Goal: Information Seeking & Learning: Learn about a topic

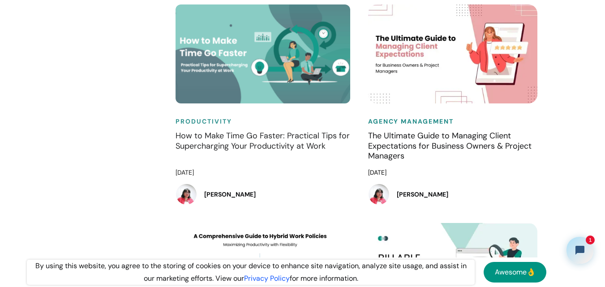
scroll to position [3402, 0]
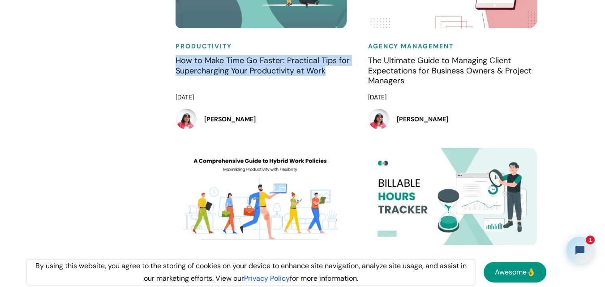
drag, startPoint x: 159, startPoint y: 73, endPoint x: 353, endPoint y: 90, distance: 194.5
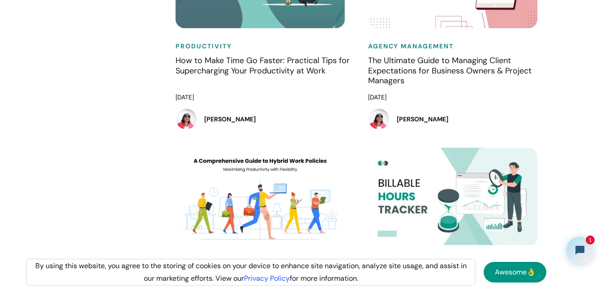
click at [360, 86] on div "Agency Management The Ultimate Guide to Managing Client Expectations for Busine…" at bounding box center [455, 38] width 192 height 218
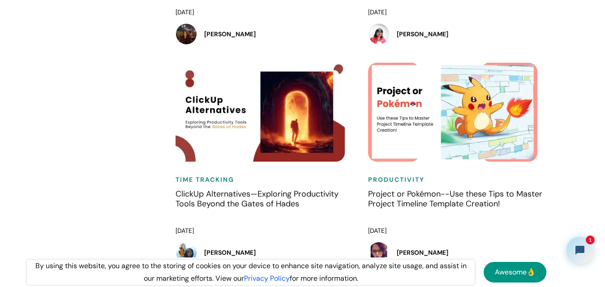
scroll to position [3626, 0]
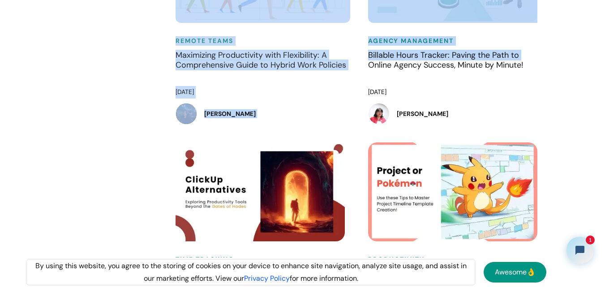
drag, startPoint x: 359, startPoint y: 86, endPoint x: 108, endPoint y: 87, distance: 251.6
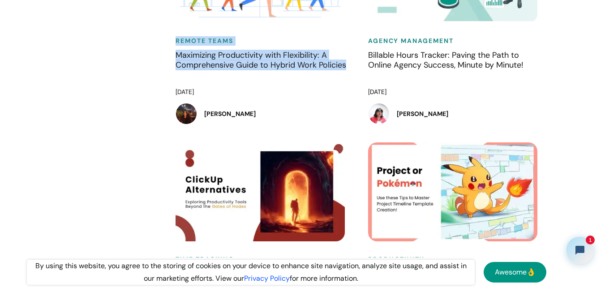
drag, startPoint x: 168, startPoint y: 54, endPoint x: 354, endPoint y: 81, distance: 187.7
click at [354, 81] on div "Remote Teams Maximizing Productivity with Flexibility: A Comprehensive Guide to…" at bounding box center [263, 33] width 192 height 218
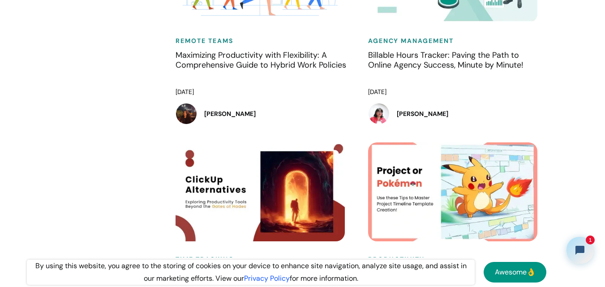
click at [359, 85] on div "Agency Management Billable Hours Tracker: Paving the Path to Online Agency Succ…" at bounding box center [455, 33] width 192 height 218
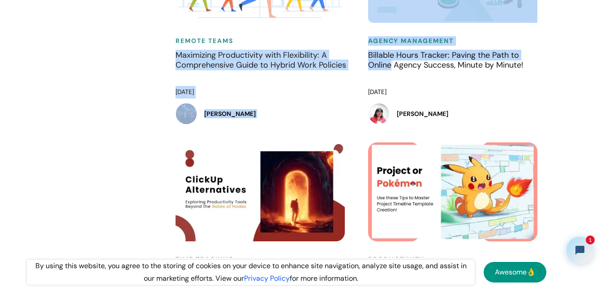
drag, startPoint x: 359, startPoint y: 84, endPoint x: 161, endPoint y: 76, distance: 198.5
drag, startPoint x: 163, startPoint y: 57, endPoint x: 359, endPoint y: 80, distance: 196.9
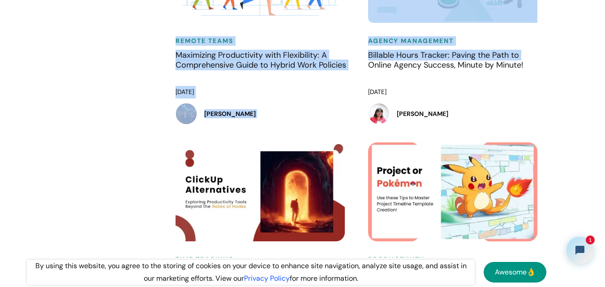
click at [355, 83] on div "Remote Teams Maximizing Productivity with Flexibility: A Comprehensive Guide to…" at bounding box center [263, 33] width 192 height 218
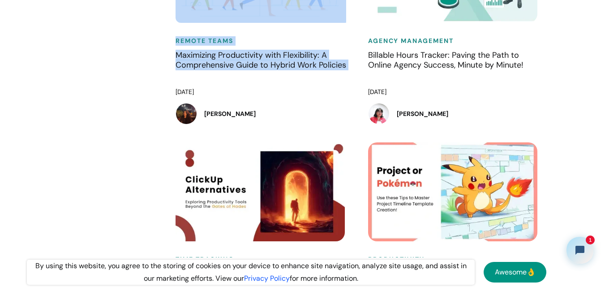
drag, startPoint x: 355, startPoint y: 83, endPoint x: 143, endPoint y: 62, distance: 212.8
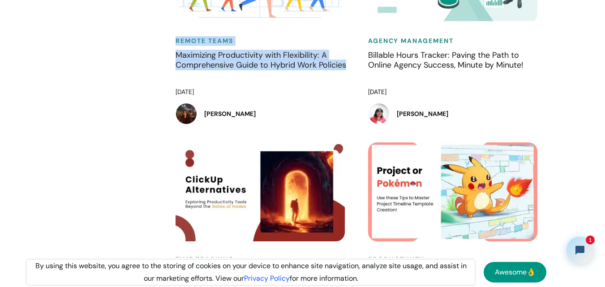
drag, startPoint x: 162, startPoint y: 56, endPoint x: 358, endPoint y: 83, distance: 197.0
click at [358, 83] on div "Remote Teams Maximizing Productivity with Flexibility: A Comprehensive Guide to…" at bounding box center [263, 33] width 192 height 218
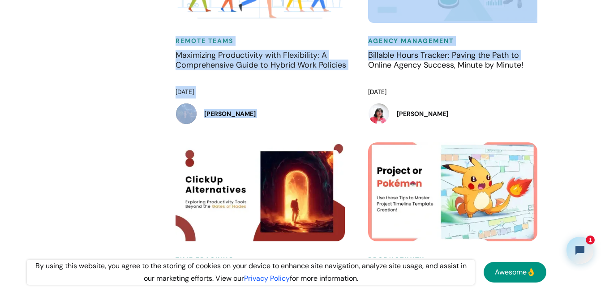
drag, startPoint x: 359, startPoint y: 83, endPoint x: 146, endPoint y: 50, distance: 214.7
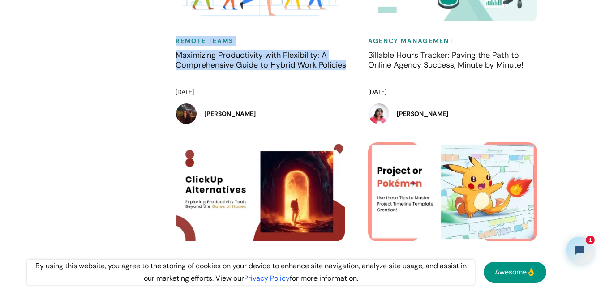
drag, startPoint x: 169, startPoint y: 58, endPoint x: 355, endPoint y: 81, distance: 188.0
click at [355, 81] on div "Remote Teams Maximizing Productivity with Flexibility: A Comprehensive Guide to…" at bounding box center [263, 33] width 192 height 218
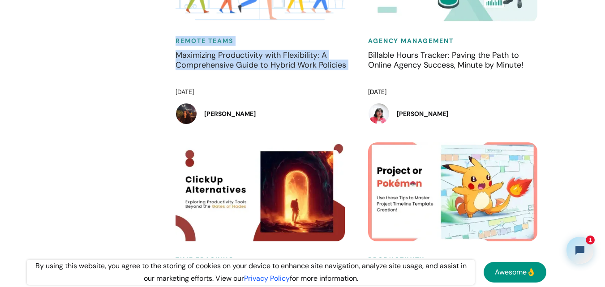
drag, startPoint x: 355, startPoint y: 81, endPoint x: 168, endPoint y: 59, distance: 188.9
click at [168, 59] on div "Remote Teams Maximizing Productivity with Flexibility: A Comprehensive Guide to…" at bounding box center [263, 33] width 192 height 218
click at [167, 59] on div "Remote Teams Maximizing Productivity with Flexibility: A Comprehensive Guide to…" at bounding box center [263, 33] width 192 height 218
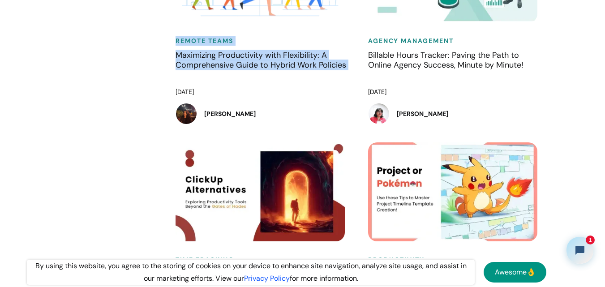
drag, startPoint x: 167, startPoint y: 59, endPoint x: 353, endPoint y: 77, distance: 186.7
click at [353, 77] on div "Remote Teams Maximizing Productivity with Flexibility: A Comprehensive Guide to…" at bounding box center [263, 33] width 192 height 218
drag, startPoint x: 353, startPoint y: 77, endPoint x: 166, endPoint y: 56, distance: 188.3
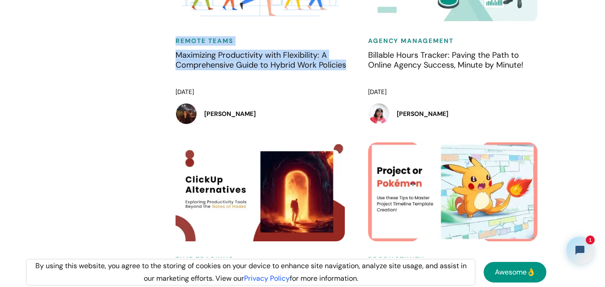
drag, startPoint x: 166, startPoint y: 56, endPoint x: 354, endPoint y: 83, distance: 190.3
click at [354, 83] on div "Remote Teams Maximizing Productivity with Flexibility: A Comprehensive Guide to…" at bounding box center [263, 33] width 192 height 218
drag, startPoint x: 354, startPoint y: 83, endPoint x: 162, endPoint y: 58, distance: 194.0
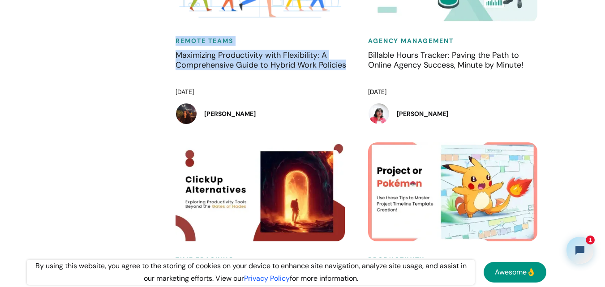
drag, startPoint x: 162, startPoint y: 58, endPoint x: 356, endPoint y: 82, distance: 195.3
click at [356, 82] on div "Remote Teams Maximizing Productivity with Flexibility: A Comprehensive Guide to…" at bounding box center [263, 33] width 192 height 218
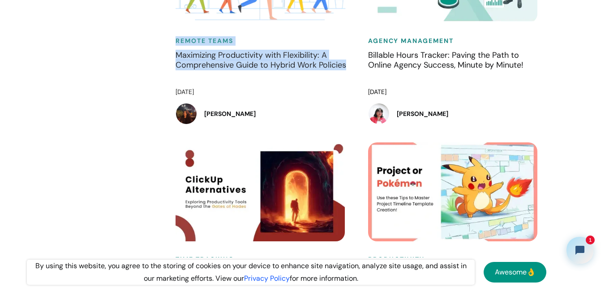
drag, startPoint x: 356, startPoint y: 82, endPoint x: 177, endPoint y: 55, distance: 181.2
click at [177, 55] on div "Remote Teams Maximizing Productivity with Flexibility: A Comprehensive Guide to…" at bounding box center [263, 33] width 192 height 218
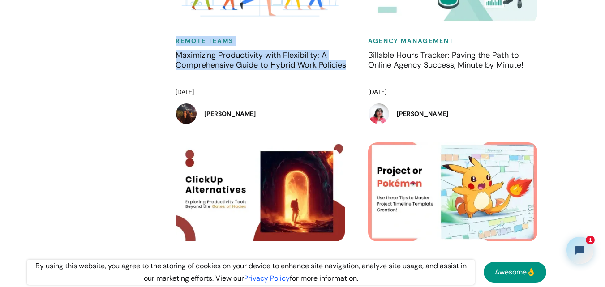
drag, startPoint x: 162, startPoint y: 56, endPoint x: 354, endPoint y: 83, distance: 193.1
click at [354, 83] on div "Remote Teams Maximizing Productivity with Flexibility: A Comprehensive Guide to…" at bounding box center [263, 33] width 192 height 218
drag, startPoint x: 355, startPoint y: 80, endPoint x: 169, endPoint y: 58, distance: 187.5
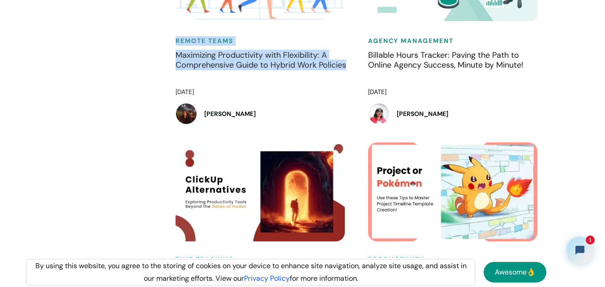
click at [169, 58] on div "Remote Teams Maximizing Productivity with Flexibility: A Comprehensive Guide to…" at bounding box center [263, 33] width 192 height 218
drag, startPoint x: 169, startPoint y: 58, endPoint x: 357, endPoint y: 85, distance: 189.9
click at [357, 85] on div "Remote Teams Maximizing Productivity with Flexibility: A Comprehensive Guide to…" at bounding box center [263, 33] width 192 height 218
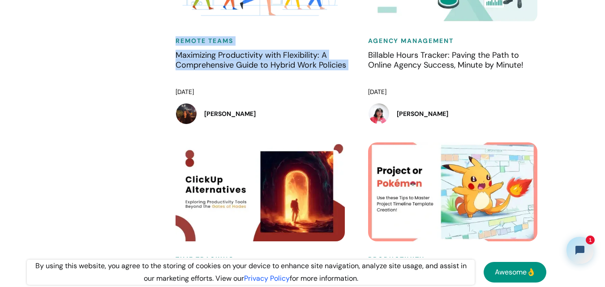
click at [357, 85] on div "Remote Teams Maximizing Productivity with Flexibility: A Comprehensive Guide to…" at bounding box center [263, 33] width 192 height 218
drag, startPoint x: 358, startPoint y: 78, endPoint x: 150, endPoint y: 56, distance: 208.9
drag, startPoint x: 153, startPoint y: 60, endPoint x: 353, endPoint y: 79, distance: 200.5
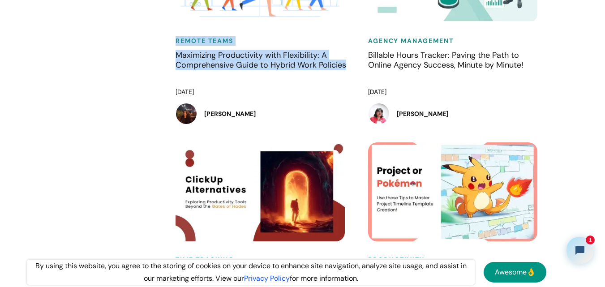
click at [353, 79] on div "Remote Teams Maximizing Productivity with Flexibility: A Comprehensive Guide to…" at bounding box center [263, 33] width 192 height 218
drag, startPoint x: 355, startPoint y: 80, endPoint x: 152, endPoint y: 56, distance: 205.1
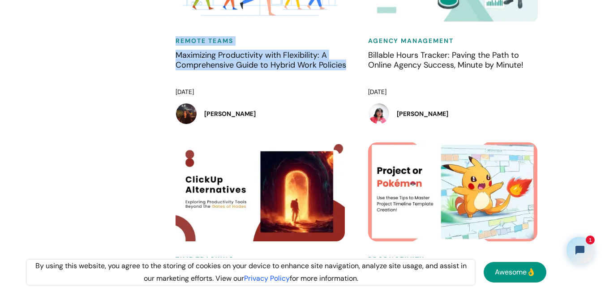
drag, startPoint x: 160, startPoint y: 56, endPoint x: 358, endPoint y: 87, distance: 200.4
click at [358, 87] on div "Remote Teams Maximizing Productivity with Flexibility: A Comprehensive Guide to…" at bounding box center [263, 33] width 192 height 218
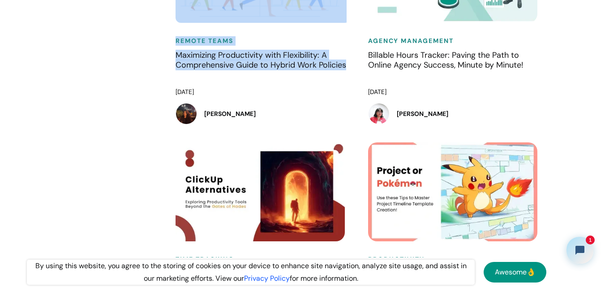
drag, startPoint x: 358, startPoint y: 81, endPoint x: 134, endPoint y: 55, distance: 225.4
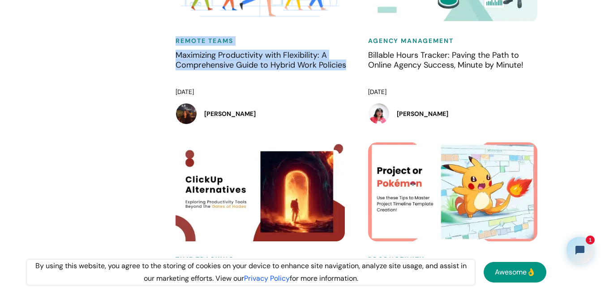
drag, startPoint x: 172, startPoint y: 57, endPoint x: 351, endPoint y: 85, distance: 181.6
click at [351, 85] on div "Remote Teams Maximizing Productivity with Flexibility: A Comprehensive Guide to…" at bounding box center [263, 33] width 192 height 218
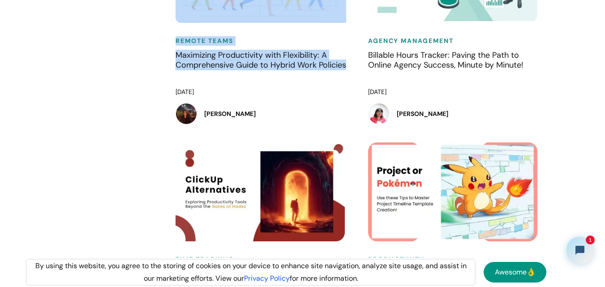
drag, startPoint x: 353, startPoint y: 82, endPoint x: 135, endPoint y: 62, distance: 219.4
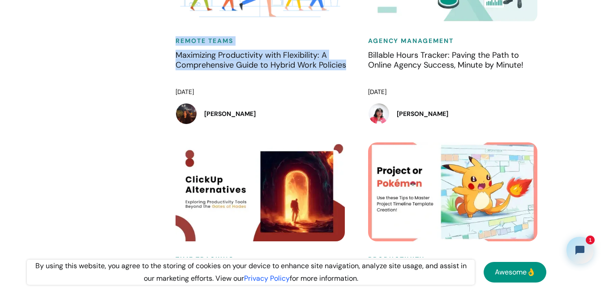
drag, startPoint x: 170, startPoint y: 54, endPoint x: 355, endPoint y: 79, distance: 186.5
click at [355, 79] on div "Remote Teams Maximizing Productivity with Flexibility: A Comprehensive Guide to…" at bounding box center [263, 33] width 192 height 218
drag, startPoint x: 355, startPoint y: 79, endPoint x: 176, endPoint y: 64, distance: 179.7
click at [176, 64] on div "Remote Teams Maximizing Productivity with Flexibility: A Comprehensive Guide to…" at bounding box center [263, 33] width 192 height 218
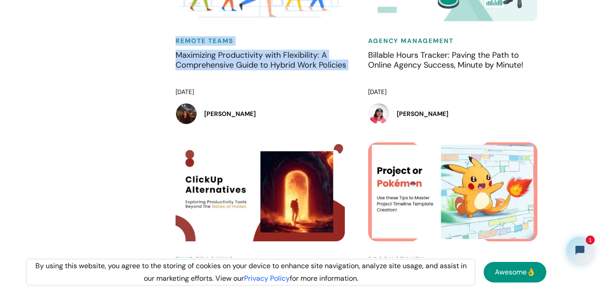
drag, startPoint x: 166, startPoint y: 59, endPoint x: 351, endPoint y: 81, distance: 187.0
click at [351, 81] on div "Remote Teams Maximizing Productivity with Flexibility: A Comprehensive Guide to…" at bounding box center [263, 33] width 192 height 218
drag, startPoint x: 353, startPoint y: 81, endPoint x: 154, endPoint y: 50, distance: 201.6
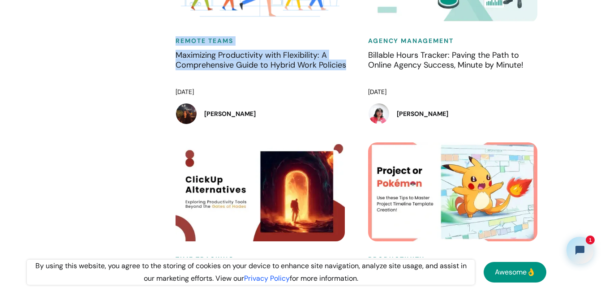
drag, startPoint x: 235, startPoint y: 72, endPoint x: 355, endPoint y: 82, distance: 120.9
click at [355, 82] on div "Remote Teams Maximizing Productivity with Flexibility: A Comprehensive Guide to…" at bounding box center [263, 33] width 192 height 218
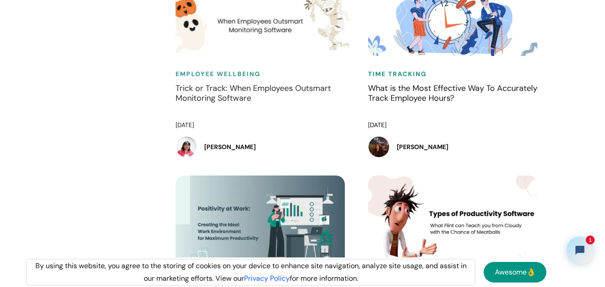
scroll to position [7788, 0]
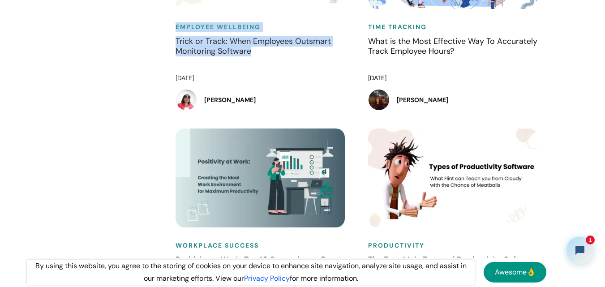
drag, startPoint x: 163, startPoint y: 65, endPoint x: 264, endPoint y: 94, distance: 104.6
click at [264, 68] on h4 "Trick or Track: When Employees Outsmart Monitoring Software" at bounding box center [262, 51] width 175 height 31
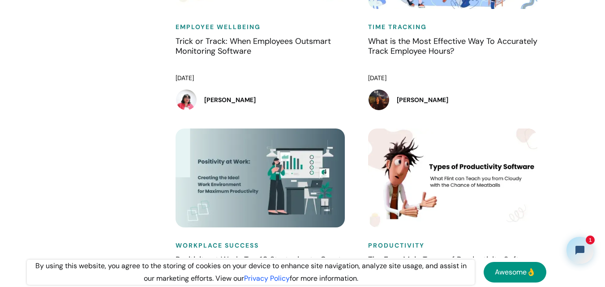
drag, startPoint x: 164, startPoint y: 71, endPoint x: 263, endPoint y: 98, distance: 102.9
drag, startPoint x: 183, startPoint y: 62, endPoint x: 247, endPoint y: 103, distance: 76.1
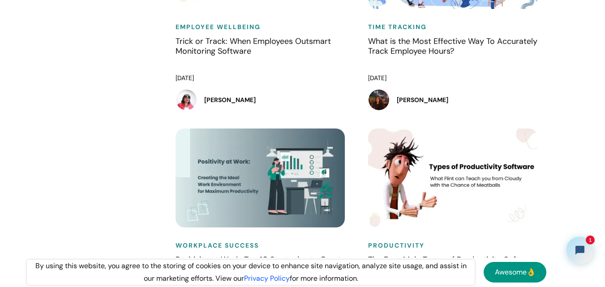
drag, startPoint x: 180, startPoint y: 63, endPoint x: 260, endPoint y: 104, distance: 89.5
drag, startPoint x: 224, startPoint y: 69, endPoint x: 253, endPoint y: 120, distance: 58.5
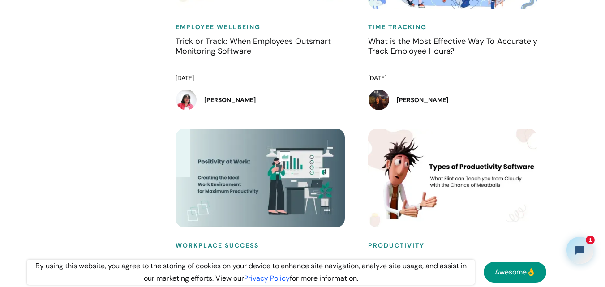
drag, startPoint x: 181, startPoint y: 59, endPoint x: 258, endPoint y: 115, distance: 95.2
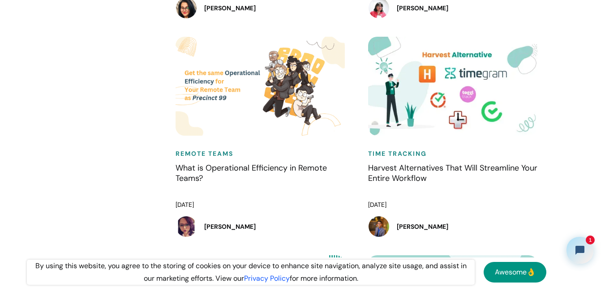
scroll to position [8415, 0]
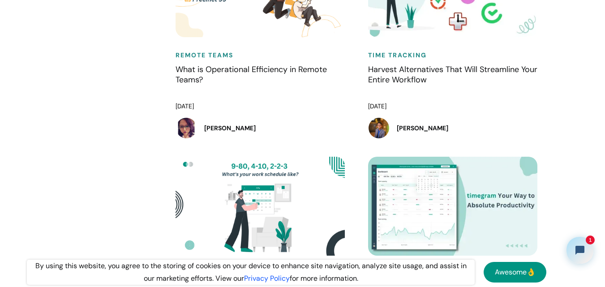
drag, startPoint x: 165, startPoint y: 92, endPoint x: 230, endPoint y: 121, distance: 70.7
drag, startPoint x: 159, startPoint y: 84, endPoint x: 219, endPoint y: 121, distance: 70.4
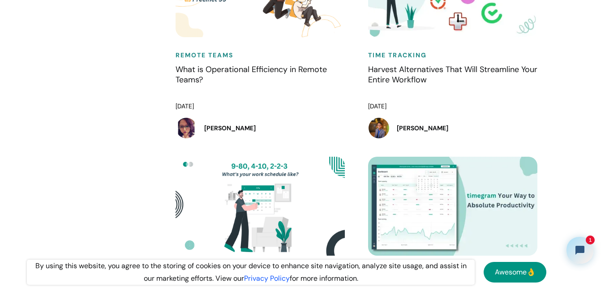
drag, startPoint x: 152, startPoint y: 100, endPoint x: 210, endPoint y: 120, distance: 61.9
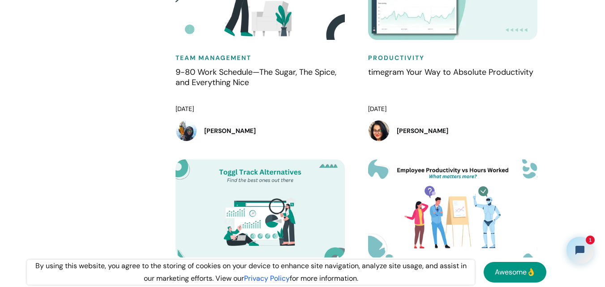
scroll to position [8639, 0]
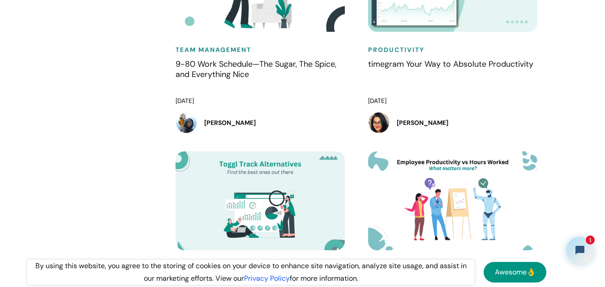
drag, startPoint x: 170, startPoint y: 88, endPoint x: 222, endPoint y: 119, distance: 60.0
drag, startPoint x: 141, startPoint y: 97, endPoint x: 214, endPoint y: 117, distance: 75.1
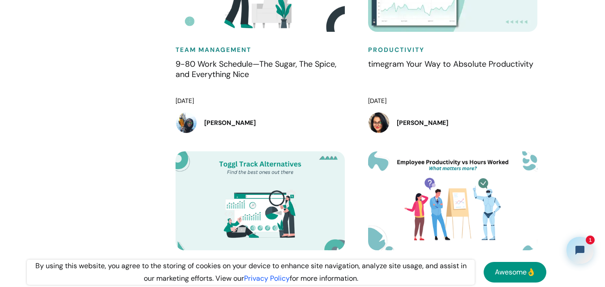
drag, startPoint x: 158, startPoint y: 94, endPoint x: 221, endPoint y: 119, distance: 67.9
drag, startPoint x: 158, startPoint y: 88, endPoint x: 211, endPoint y: 117, distance: 60.1
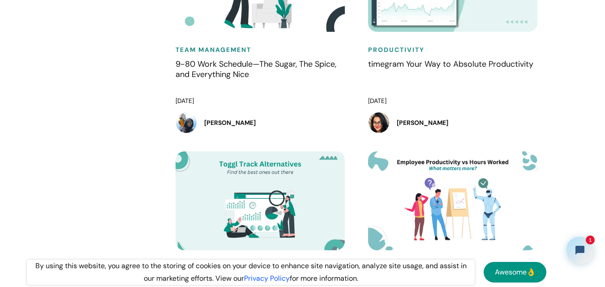
drag, startPoint x: 170, startPoint y: 88, endPoint x: 223, endPoint y: 125, distance: 64.9
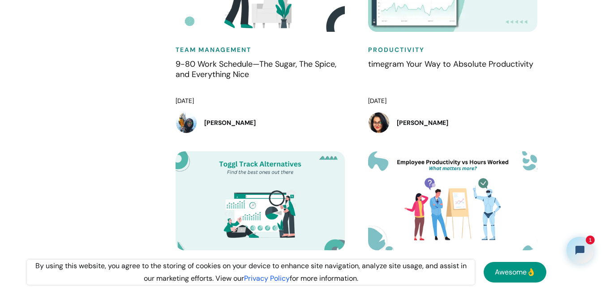
drag, startPoint x: 171, startPoint y: 85, endPoint x: 214, endPoint y: 117, distance: 53.1
drag, startPoint x: 168, startPoint y: 100, endPoint x: 218, endPoint y: 117, distance: 52.2
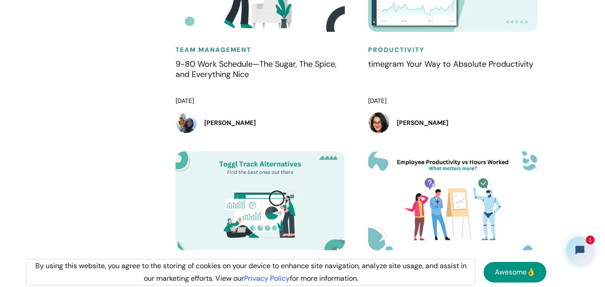
drag, startPoint x: 156, startPoint y: 91, endPoint x: 208, endPoint y: 118, distance: 58.7
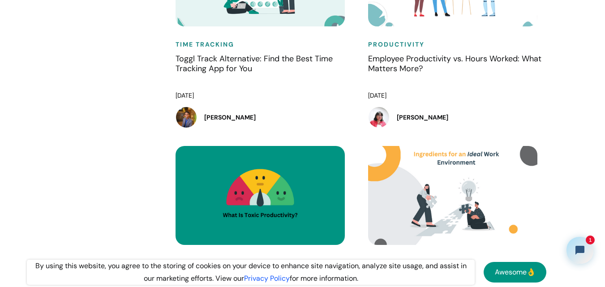
drag, startPoint x: 176, startPoint y: 91, endPoint x: 268, endPoint y: 120, distance: 96.1
drag, startPoint x: 231, startPoint y: 94, endPoint x: 271, endPoint y: 113, distance: 43.9
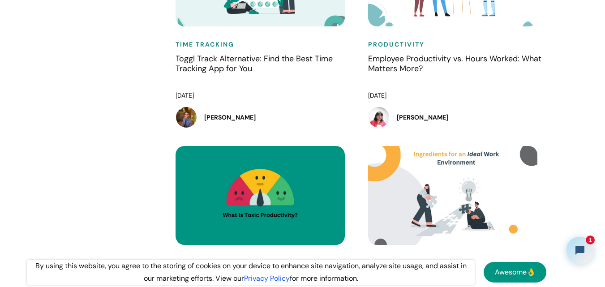
drag, startPoint x: 164, startPoint y: 82, endPoint x: 269, endPoint y: 115, distance: 110.1
drag, startPoint x: 165, startPoint y: 81, endPoint x: 259, endPoint y: 111, distance: 98.4
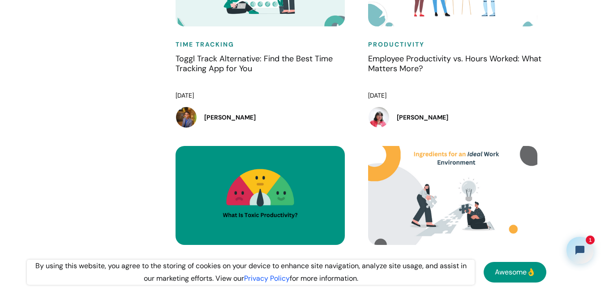
drag, startPoint x: 134, startPoint y: 95, endPoint x: 148, endPoint y: 89, distance: 15.0
drag, startPoint x: 218, startPoint y: 96, endPoint x: 267, endPoint y: 111, distance: 50.7
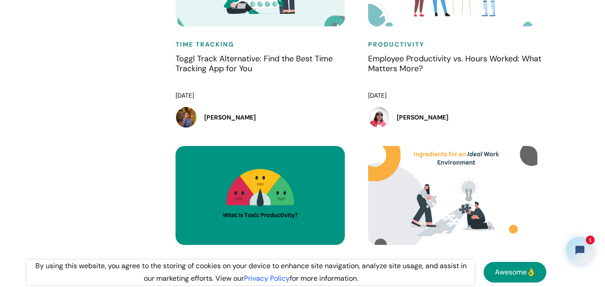
drag, startPoint x: 205, startPoint y: 90, endPoint x: 257, endPoint y: 112, distance: 56.0
drag, startPoint x: 155, startPoint y: 85, endPoint x: 274, endPoint y: 118, distance: 123.7
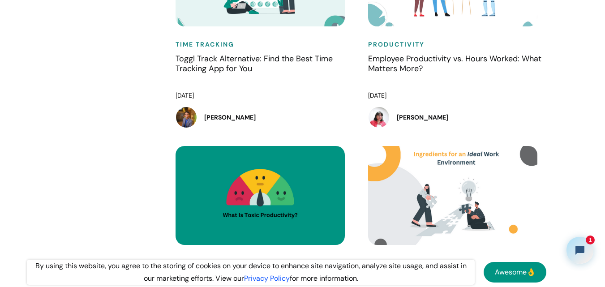
drag, startPoint x: 363, startPoint y: 89, endPoint x: 585, endPoint y: 117, distance: 224.7
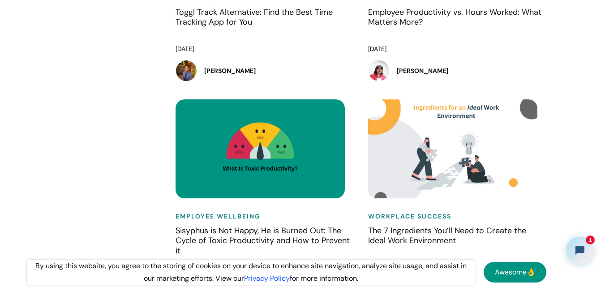
scroll to position [9041, 0]
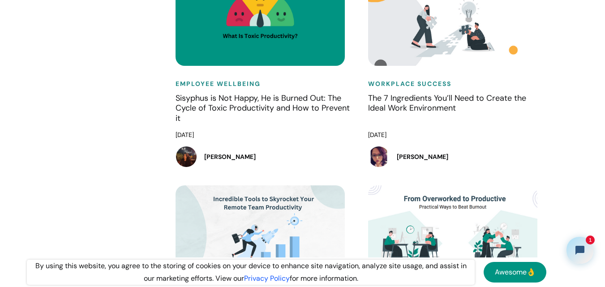
drag, startPoint x: 355, startPoint y: 125, endPoint x: 441, endPoint y: 160, distance: 92.3
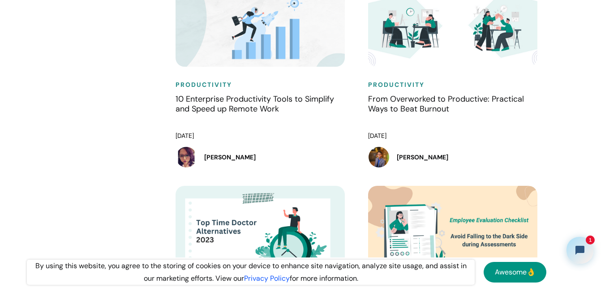
scroll to position [9310, 0]
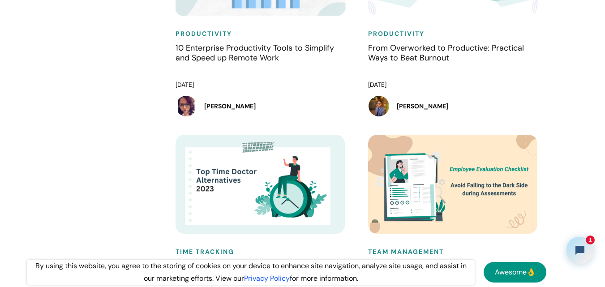
drag, startPoint x: 166, startPoint y: 77, endPoint x: 569, endPoint y: 164, distance: 412.5
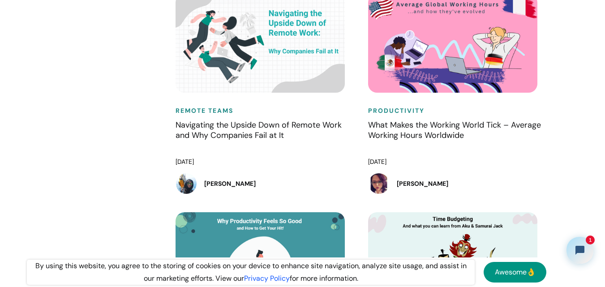
scroll to position [9713, 0]
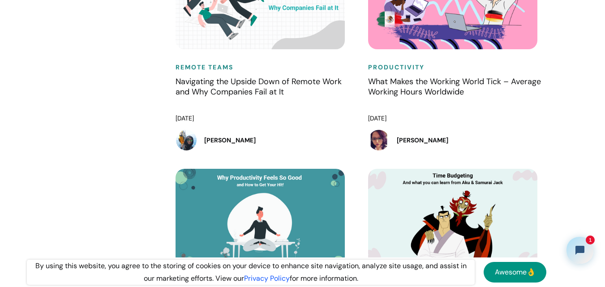
drag, startPoint x: 174, startPoint y: 113, endPoint x: 356, endPoint y: 138, distance: 183.4
drag, startPoint x: 359, startPoint y: 129, endPoint x: 156, endPoint y: 94, distance: 205.4
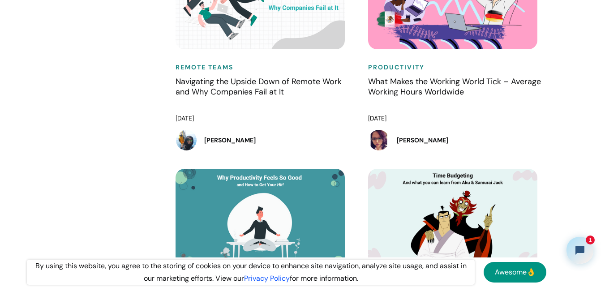
drag, startPoint x: 172, startPoint y: 110, endPoint x: 356, endPoint y: 141, distance: 186.5
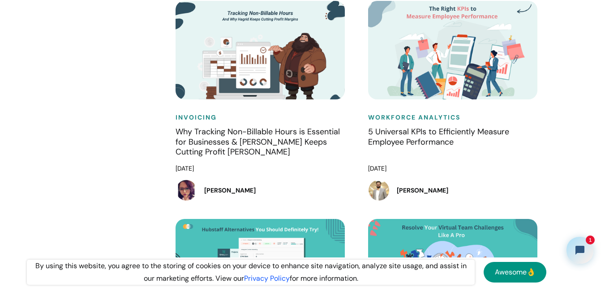
scroll to position [10608, 0]
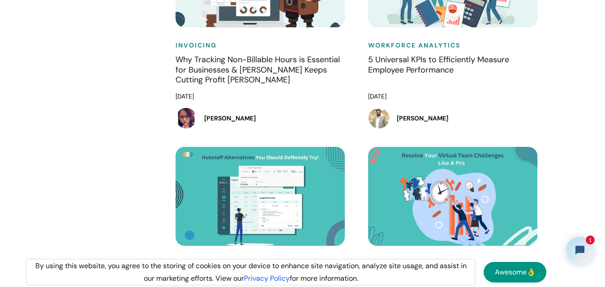
drag, startPoint x: 169, startPoint y: 94, endPoint x: 350, endPoint y: 137, distance: 186.2
drag, startPoint x: 265, startPoint y: 99, endPoint x: 291, endPoint y: 120, distance: 33.8
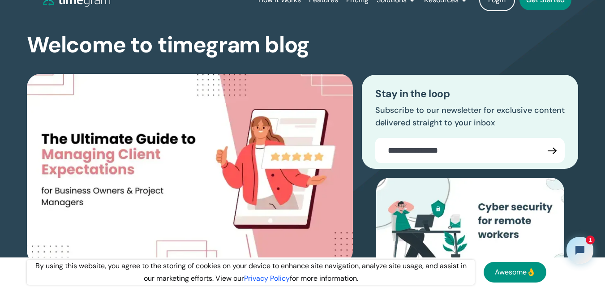
scroll to position [0, 0]
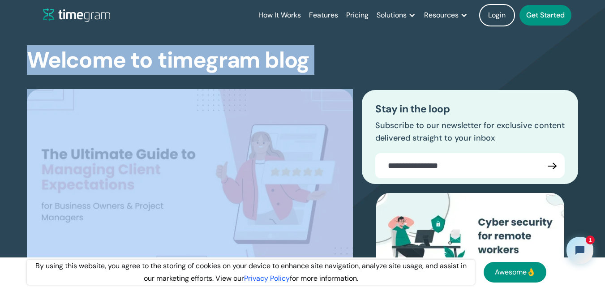
drag, startPoint x: 316, startPoint y: 72, endPoint x: 27, endPoint y: 47, distance: 289.7
click at [27, 48] on div "Welcome to timegram blog The Ultimate Guide to Managing Client Expectations for…" at bounding box center [302, 202] width 551 height 344
click at [27, 48] on h1 "Welcome to timegram blog" at bounding box center [168, 60] width 282 height 24
drag, startPoint x: 36, startPoint y: 49, endPoint x: 339, endPoint y: 58, distance: 303.6
click at [339, 58] on div "Welcome to timegram blog The Ultimate Guide to Managing Client Expectations for…" at bounding box center [302, 202] width 551 height 344
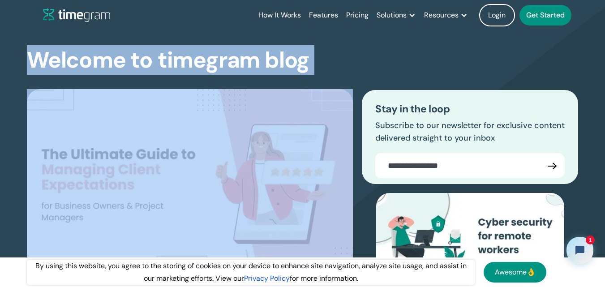
click at [268, 58] on h1 "Welcome to timegram blog" at bounding box center [168, 60] width 282 height 24
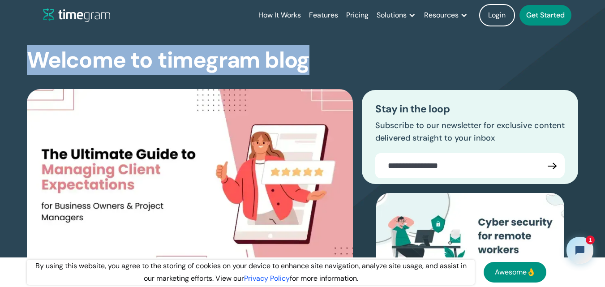
drag, startPoint x: 321, startPoint y: 58, endPoint x: 29, endPoint y: 51, distance: 292.4
click at [29, 51] on div "Welcome to timegram blog The Ultimate Guide to Managing Client Expectations for…" at bounding box center [302, 202] width 551 height 344
click at [299, 51] on h1 "Welcome to timegram blog" at bounding box center [168, 60] width 282 height 24
drag, startPoint x: 214, startPoint y: 68, endPoint x: 3, endPoint y: 57, distance: 210.7
click at [3, 57] on section "Welcome to timegram blog The Ultimate Guide to Managing Client Expectations for…" at bounding box center [302, 185] width 605 height 380
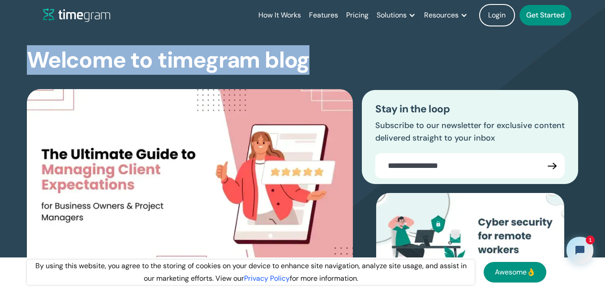
click at [3, 57] on section "Welcome to timegram blog The Ultimate Guide to Managing Client Expectations for…" at bounding box center [302, 185] width 605 height 380
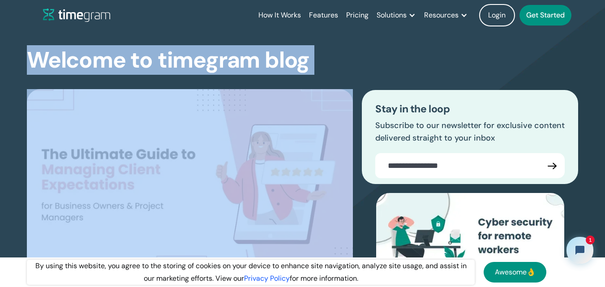
drag, startPoint x: 3, startPoint y: 57, endPoint x: 323, endPoint y: 55, distance: 319.6
click at [323, 55] on section "Welcome to timegram blog The Ultimate Guide to Managing Client Expectations for…" at bounding box center [302, 185] width 605 height 380
click at [298, 55] on h1 "Welcome to timegram blog" at bounding box center [168, 60] width 282 height 24
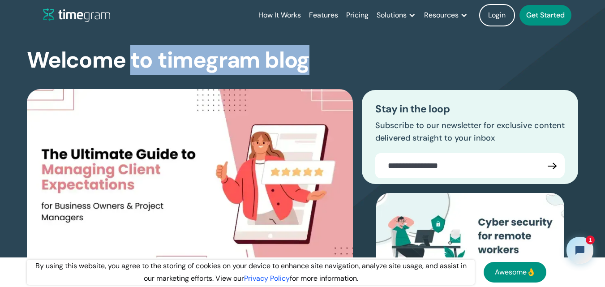
drag, startPoint x: 312, startPoint y: 56, endPoint x: 133, endPoint y: 55, distance: 179.0
click at [133, 55] on div "Welcome to timegram blog The Ultimate Guide to Managing Client Expectations for…" at bounding box center [302, 202] width 551 height 344
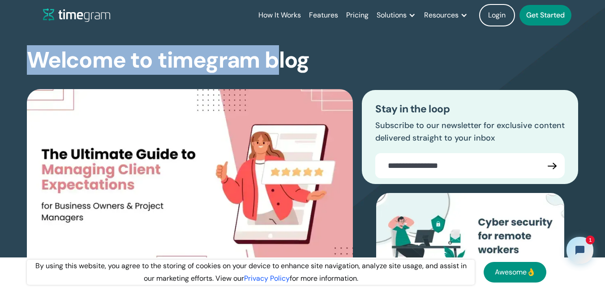
drag, startPoint x: 28, startPoint y: 63, endPoint x: 278, endPoint y: 70, distance: 250.3
click at [278, 70] on h1 "Welcome to timegram blog" at bounding box center [168, 60] width 282 height 24
drag, startPoint x: 305, startPoint y: 60, endPoint x: 36, endPoint y: 65, distance: 269.5
click at [36, 65] on h1 "Welcome to timegram blog" at bounding box center [168, 60] width 282 height 24
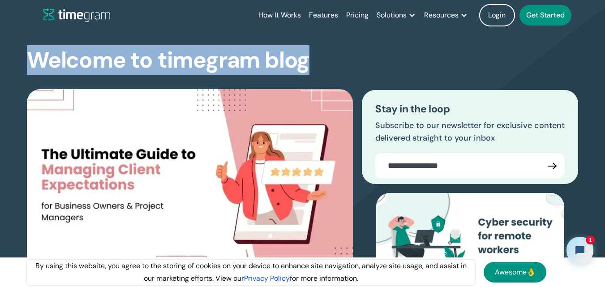
click at [36, 65] on h1 "Welcome to timegram blog" at bounding box center [168, 60] width 282 height 24
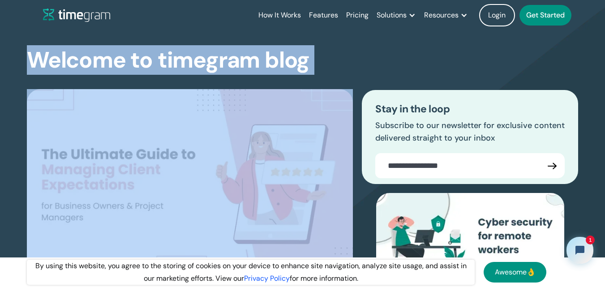
drag, startPoint x: 36, startPoint y: 65, endPoint x: 332, endPoint y: 66, distance: 295.9
click at [332, 66] on div "Welcome to timegram blog The Ultimate Guide to Managing Client Expectations for…" at bounding box center [302, 202] width 551 height 344
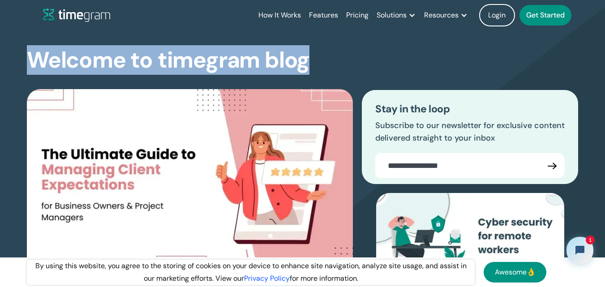
drag, startPoint x: 312, startPoint y: 59, endPoint x: 3, endPoint y: 47, distance: 309.5
click at [3, 47] on section "Welcome to timegram blog The Ultimate Guide to Managing Client Expectations for…" at bounding box center [302, 185] width 605 height 380
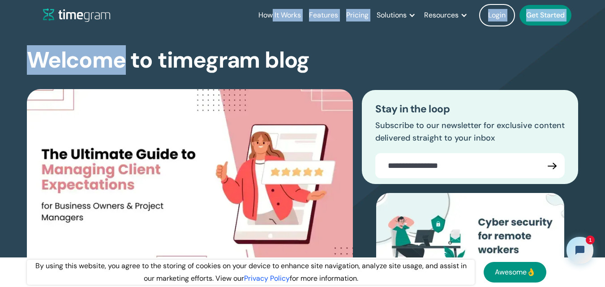
drag, startPoint x: 3, startPoint y: 47, endPoint x: 252, endPoint y: 4, distance: 252.9
click at [240, 19] on div "How It Works Features Pricing Solutions Remote Teams Productivity Management Em…" at bounding box center [311, 15] width 537 height 30
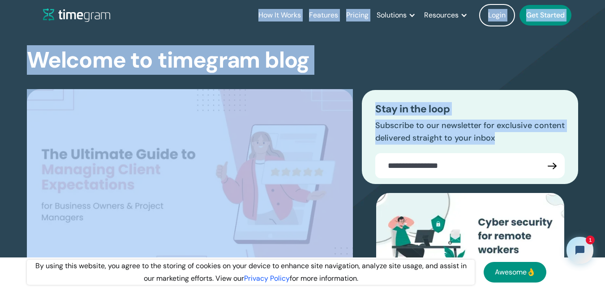
drag, startPoint x: 246, startPoint y: 14, endPoint x: 592, endPoint y: 186, distance: 386.3
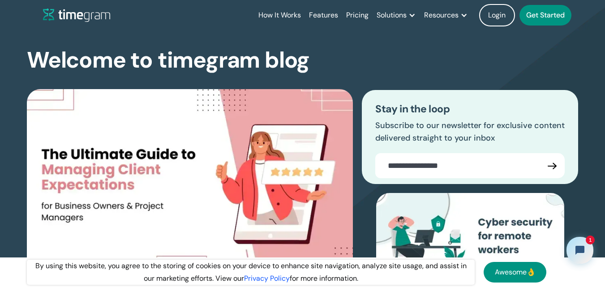
click at [582, 169] on section "Welcome to timegram blog The Ultimate Guide to Managing Client Expectations for…" at bounding box center [302, 185] width 605 height 380
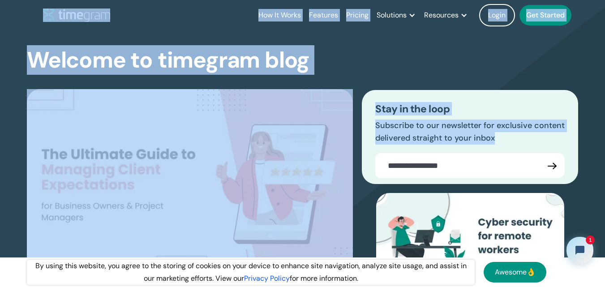
drag, startPoint x: 347, startPoint y: 107, endPoint x: 31, endPoint y: 16, distance: 329.5
click at [31, 16] on header "How It Works Features Pricing Solutions Remote Teams Productivity Management Em…" at bounding box center [302, 15] width 573 height 30
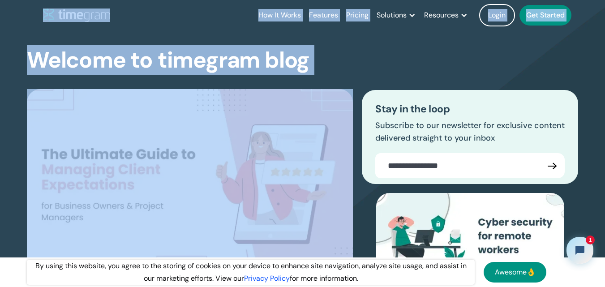
drag, startPoint x: 31, startPoint y: 16, endPoint x: 312, endPoint y: 56, distance: 284.4
click at [312, 56] on div "Welcome to timegram blog The Ultimate Guide to Managing Client Expectations for…" at bounding box center [302, 202] width 551 height 344
drag, startPoint x: 312, startPoint y: 56, endPoint x: 32, endPoint y: 14, distance: 283.3
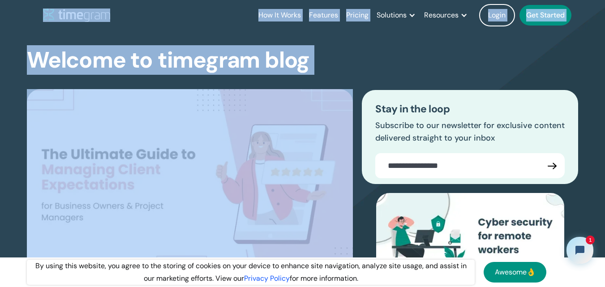
click at [32, 14] on header "How It Works Features Pricing Solutions Remote Teams Productivity Management Em…" at bounding box center [302, 15] width 573 height 30
drag, startPoint x: 32, startPoint y: 14, endPoint x: 331, endPoint y: 47, distance: 300.9
click at [331, 47] on div "Welcome to timegram blog The Ultimate Guide to Managing Client Expectations for…" at bounding box center [302, 202] width 551 height 344
drag, startPoint x: 21, startPoint y: 13, endPoint x: 330, endPoint y: 56, distance: 312.2
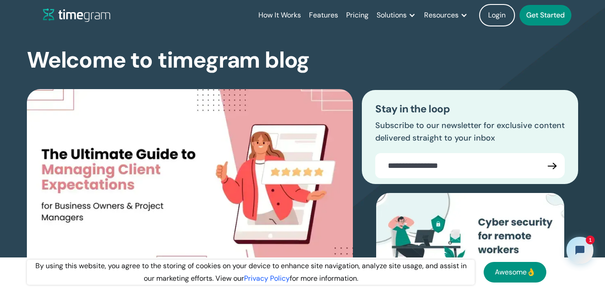
click at [330, 56] on div "Welcome to timegram blog The Ultimate Guide to Managing Client Expectations for…" at bounding box center [302, 202] width 551 height 344
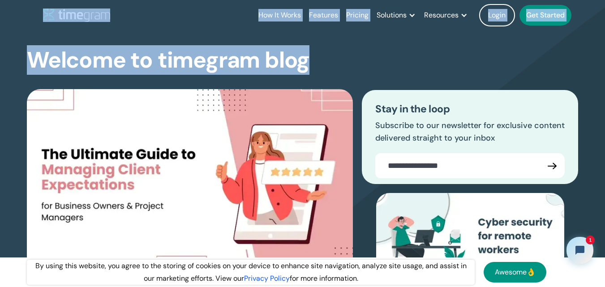
drag, startPoint x: 311, startPoint y: 56, endPoint x: 30, endPoint y: 24, distance: 282.0
click at [27, 16] on header "How It Works Features Pricing Solutions Remote Teams Productivity Management Em…" at bounding box center [302, 15] width 573 height 30
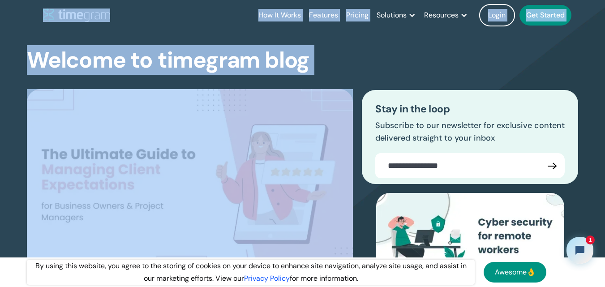
drag, startPoint x: 27, startPoint y: 16, endPoint x: 310, endPoint y: 72, distance: 288.7
click at [311, 61] on div "Welcome to timegram blog The Ultimate Guide to Managing Client Expectations for…" at bounding box center [302, 202] width 551 height 344
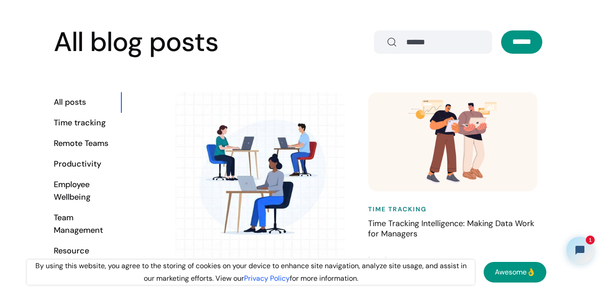
scroll to position [403, 0]
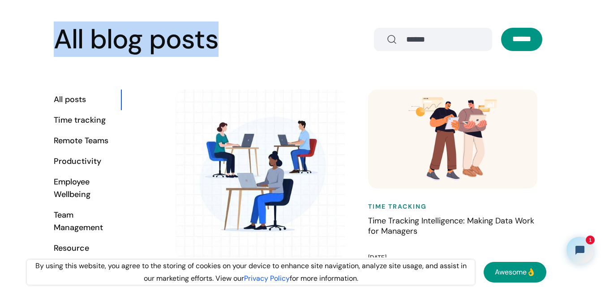
drag, startPoint x: 152, startPoint y: 33, endPoint x: 213, endPoint y: 32, distance: 60.4
click at [213, 32] on h2 "All blog posts" at bounding box center [136, 39] width 165 height 29
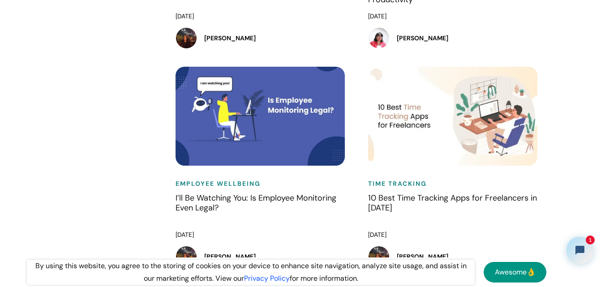
scroll to position [4924, 0]
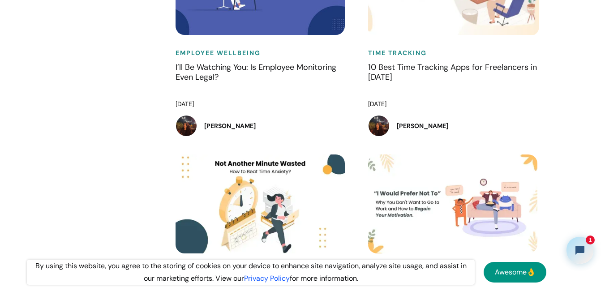
drag, startPoint x: 151, startPoint y: 80, endPoint x: 353, endPoint y: 163, distance: 217.8
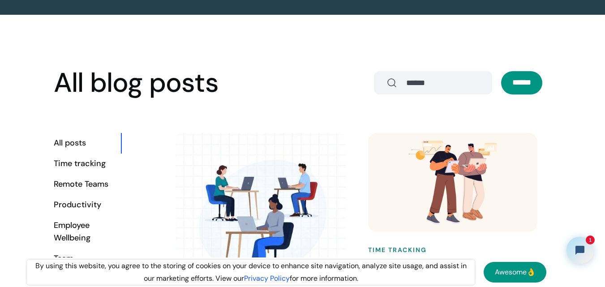
scroll to position [403, 0]
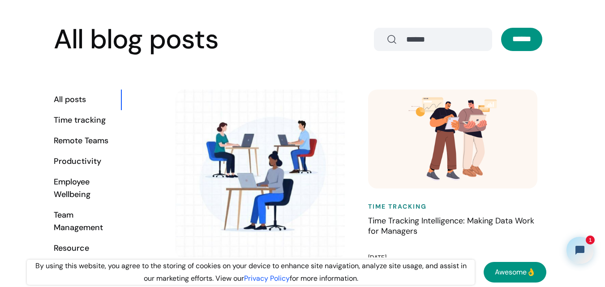
click at [78, 124] on div "Time tracking" at bounding box center [87, 120] width 67 height 13
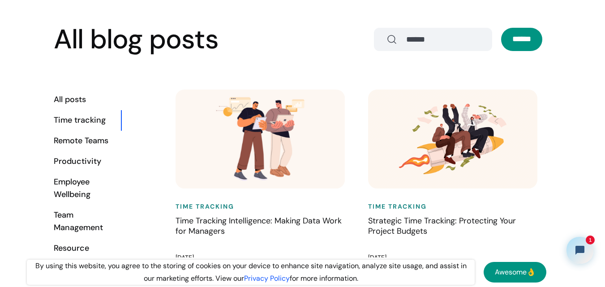
scroll to position [448, 0]
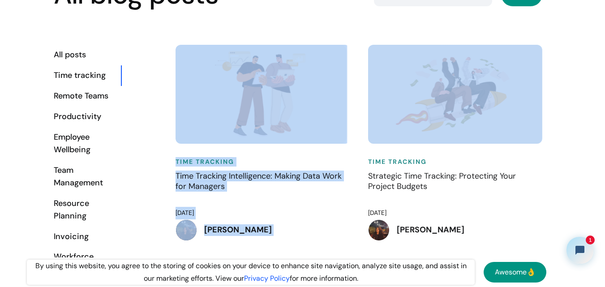
drag, startPoint x: 169, startPoint y: 48, endPoint x: 354, endPoint y: 86, distance: 189.2
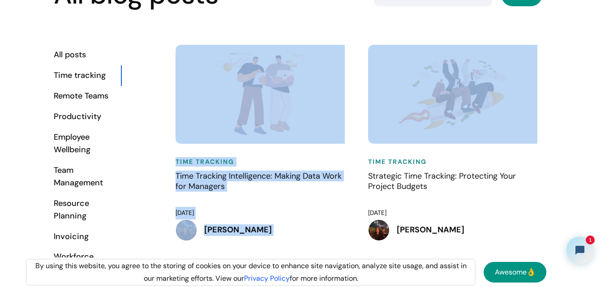
click at [354, 86] on div "Time Tracking Time Tracking Intelligence: Making Data Work for Managers Februar…" at bounding box center [263, 152] width 192 height 214
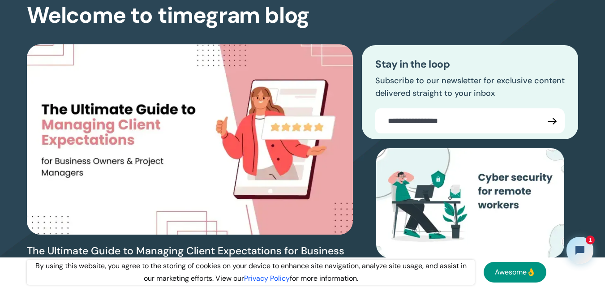
scroll to position [0, 0]
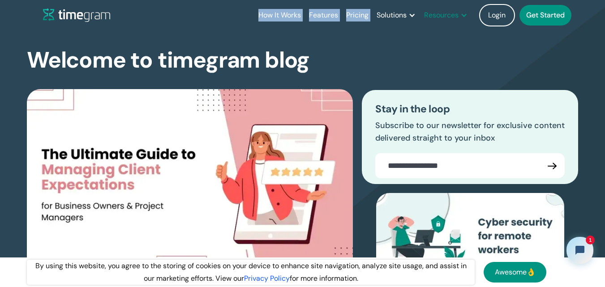
drag, startPoint x: 235, startPoint y: 14, endPoint x: 466, endPoint y: 14, distance: 231.9
click at [466, 14] on div "How It Works Features Pricing Solutions Remote Teams Productivity Management Em…" at bounding box center [311, 15] width 537 height 30
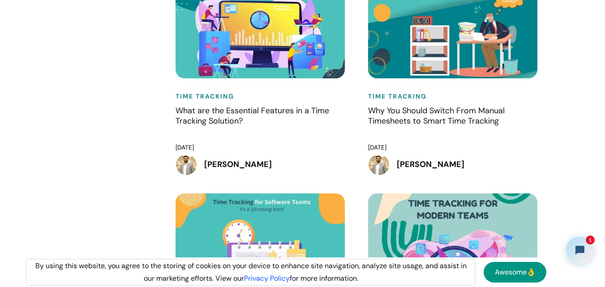
scroll to position [3357, 0]
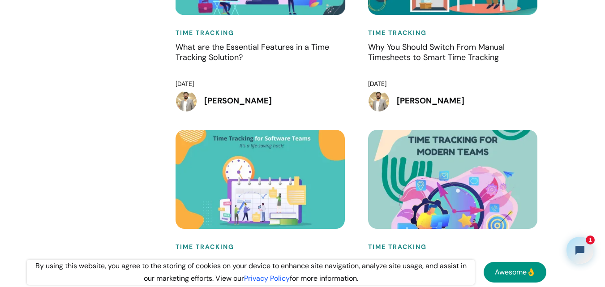
click at [363, 49] on div "Time Tracking Why You Should Switch From Manual Timesheets to Smart Time Tracki…" at bounding box center [455, 23] width 192 height 214
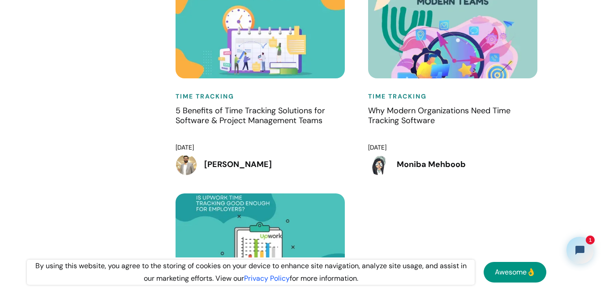
scroll to position [3506, 0]
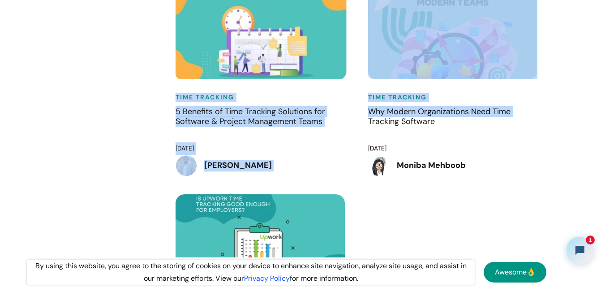
drag, startPoint x: 162, startPoint y: 116, endPoint x: 361, endPoint y: 142, distance: 200.4
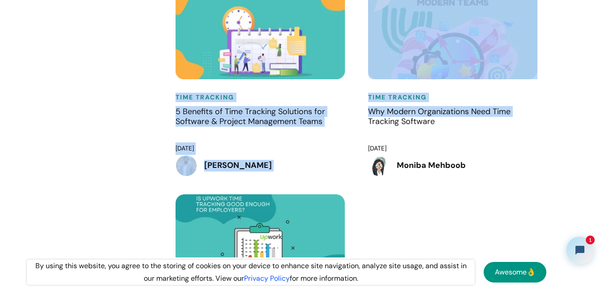
click at [361, 142] on div "Time Tracking Why Modern Organizations Need Time Tracking Software July 5, 2022…" at bounding box center [455, 87] width 192 height 214
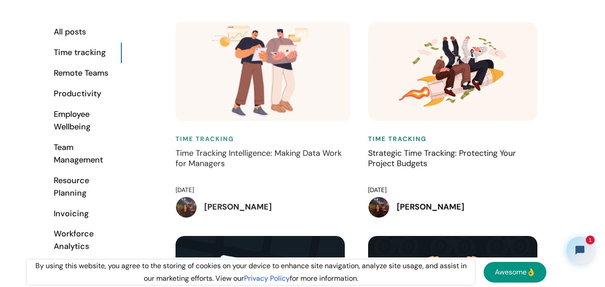
scroll to position [537, 0]
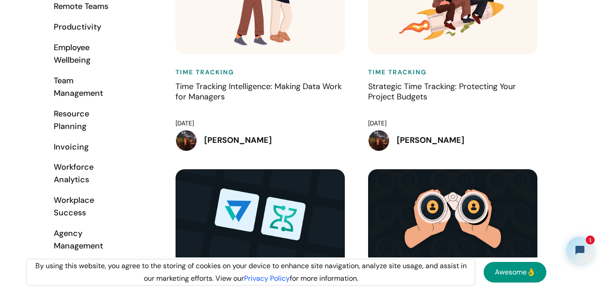
click at [73, 90] on div "Team Management" at bounding box center [87, 87] width 67 height 25
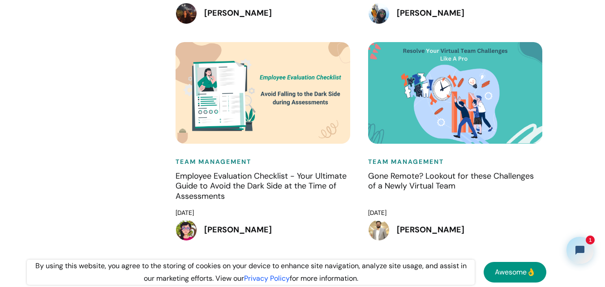
scroll to position [895, 0]
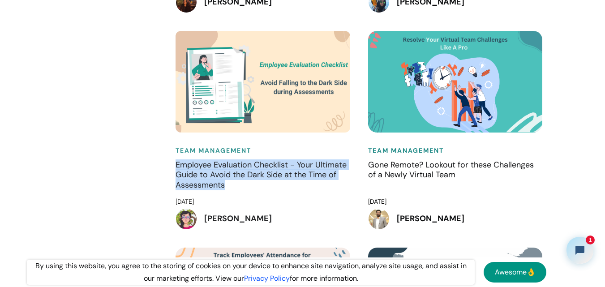
drag, startPoint x: 166, startPoint y: 166, endPoint x: 239, endPoint y: 188, distance: 75.6
click at [239, 188] on div "All posts Time tracking Remote Teams Productivity Employee Wellbeing Team Manag…" at bounding box center [302, 139] width 497 height 1084
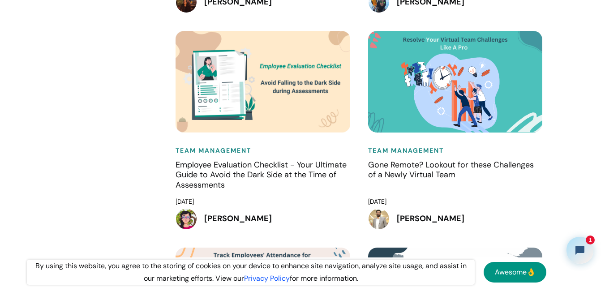
click at [116, 136] on div "All posts Time tracking Remote Teams Productivity Employee Wellbeing Team Manag…" at bounding box center [88, 139] width 68 height 1084
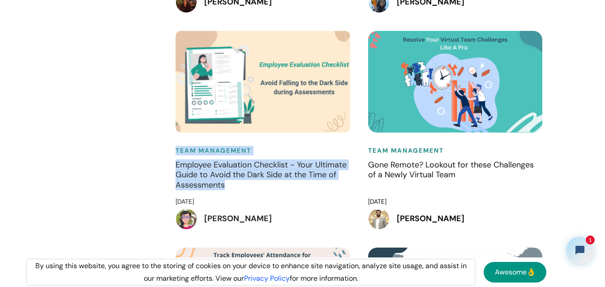
drag, startPoint x: 210, startPoint y: 157, endPoint x: 227, endPoint y: 195, distance: 41.7
click at [256, 192] on div "All posts Time tracking Remote Teams Productivity Employee Wellbeing Team Manag…" at bounding box center [302, 139] width 497 height 1084
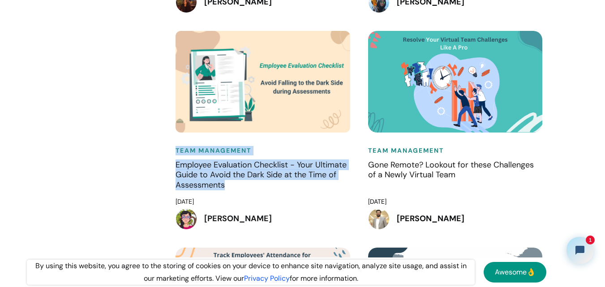
drag, startPoint x: 154, startPoint y: 167, endPoint x: 160, endPoint y: 161, distance: 9.5
click at [154, 167] on div "All posts Time tracking Remote Teams Productivity Employee Wellbeing Team Manag…" at bounding box center [302, 139] width 497 height 1084
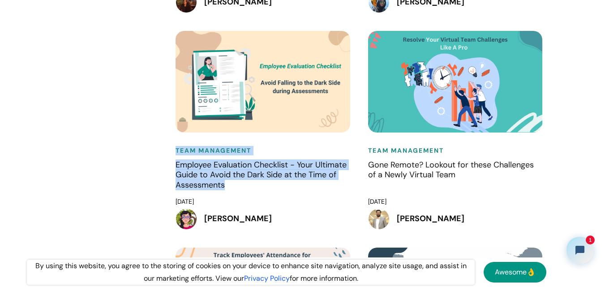
click at [171, 149] on div "Team Management Employee Evaluation Checklist - Your Ultimate Guide to Avoid th…" at bounding box center [263, 139] width 192 height 217
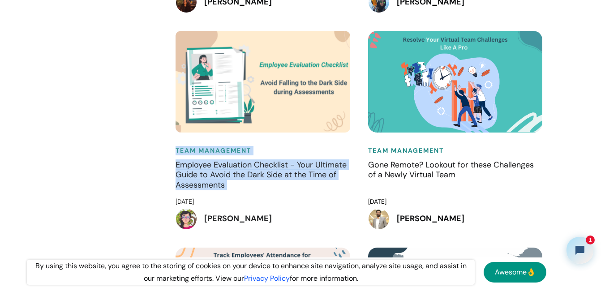
drag, startPoint x: 171, startPoint y: 149, endPoint x: 248, endPoint y: 188, distance: 85.9
click at [248, 188] on div "Team Management Employee Evaluation Checklist - Your Ultimate Guide to Avoid th…" at bounding box center [263, 139] width 192 height 217
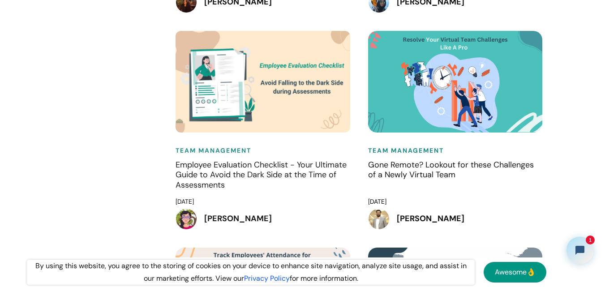
click at [140, 172] on div "All posts Time tracking Remote Teams Productivity Employee Wellbeing Team Manag…" at bounding box center [302, 139] width 497 height 1084
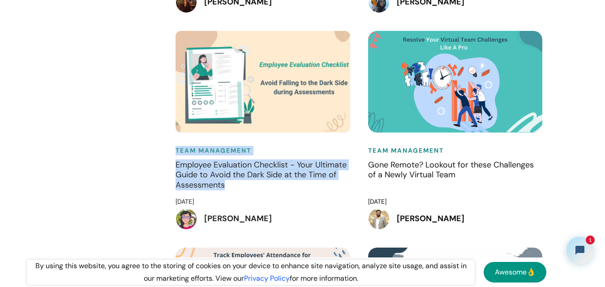
drag, startPoint x: 166, startPoint y: 151, endPoint x: 229, endPoint y: 189, distance: 73.5
click at [229, 189] on div "All posts Time tracking Remote Teams Productivity Employee Wellbeing Team Manag…" at bounding box center [302, 139] width 497 height 1084
click at [229, 189] on h4 "Employee Evaluation Checklist - Your Ultimate Guide to Avoid the Dark Side at t…" at bounding box center [262, 175] width 175 height 31
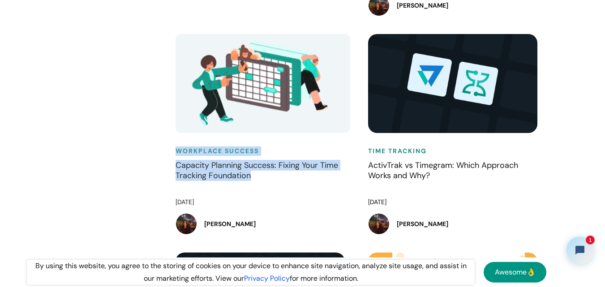
drag, startPoint x: 169, startPoint y: 152, endPoint x: 265, endPoint y: 178, distance: 99.7
click at [265, 178] on div "Workplace Success Capacity Planning Success: Fixing Your Time Tracking Foundati…" at bounding box center [263, 143] width 192 height 218
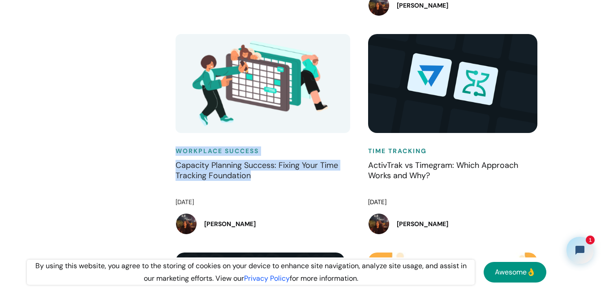
drag, startPoint x: 155, startPoint y: 150, endPoint x: 265, endPoint y: 180, distance: 114.0
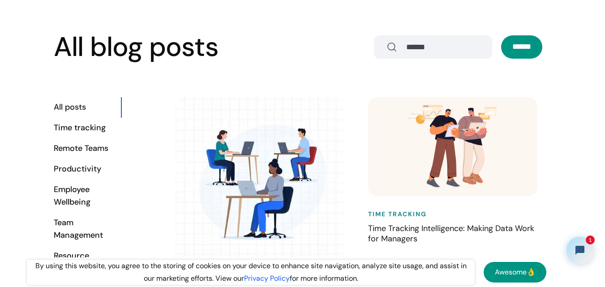
scroll to position [358, 0]
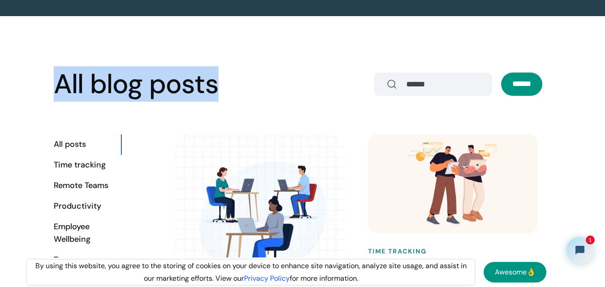
drag, startPoint x: 59, startPoint y: 84, endPoint x: 292, endPoint y: 91, distance: 233.3
click at [292, 91] on div "All blog posts ******" at bounding box center [302, 84] width 497 height 29
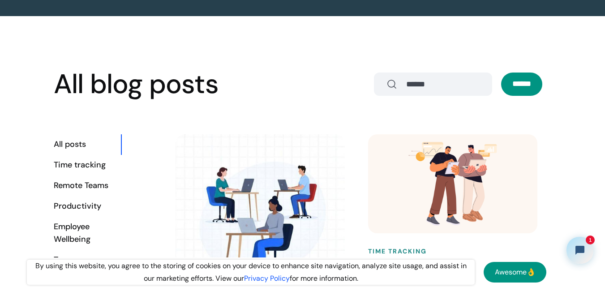
click at [292, 90] on div "All blog posts ******" at bounding box center [302, 84] width 497 height 29
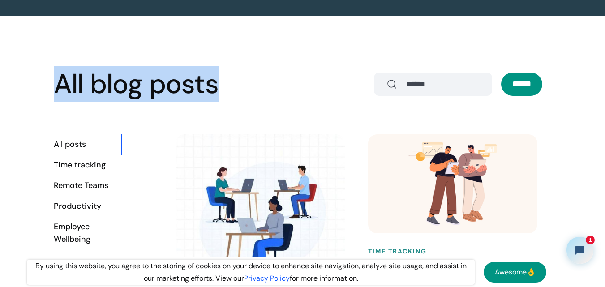
drag, startPoint x: 218, startPoint y: 98, endPoint x: 57, endPoint y: 97, distance: 160.7
click at [57, 97] on h2 "All blog posts" at bounding box center [136, 84] width 165 height 29
drag, startPoint x: 57, startPoint y: 97, endPoint x: 270, endPoint y: 97, distance: 213.1
click at [270, 97] on div "All blog posts ******" at bounding box center [302, 84] width 497 height 29
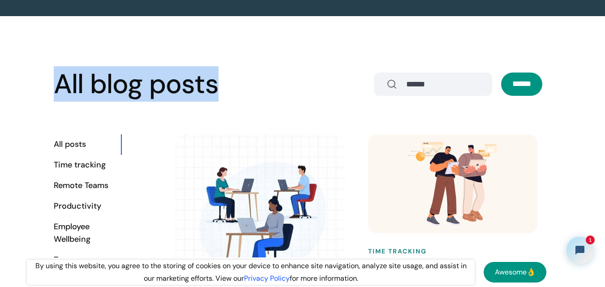
click at [270, 97] on div "All blog posts ******" at bounding box center [302, 84] width 497 height 29
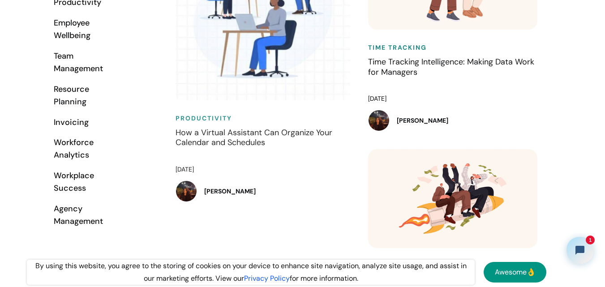
scroll to position [671, 0]
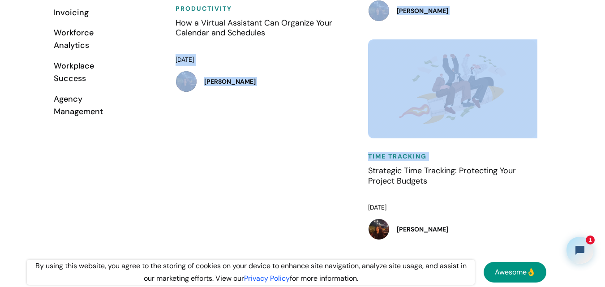
drag, startPoint x: 169, startPoint y: 61, endPoint x: 360, endPoint y: 175, distance: 222.6
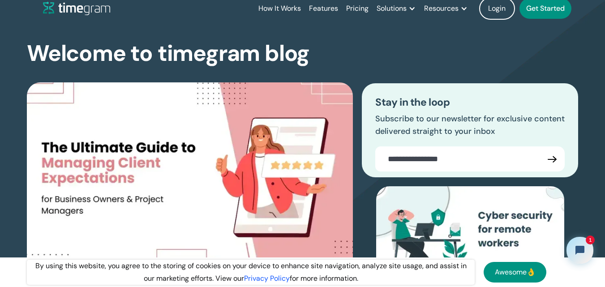
scroll to position [0, 0]
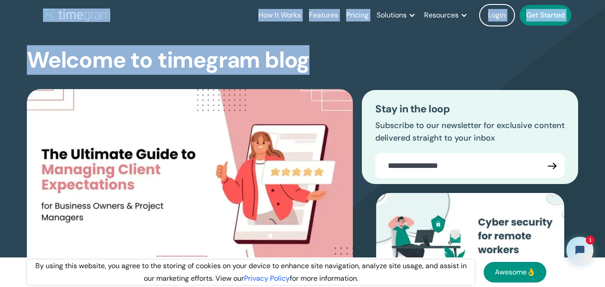
drag, startPoint x: 27, startPoint y: 14, endPoint x: 310, endPoint y: 51, distance: 285.3
click at [310, 51] on div "Welcome to timegram blog The Ultimate Guide to Managing Client Expectations for…" at bounding box center [302, 202] width 551 height 344
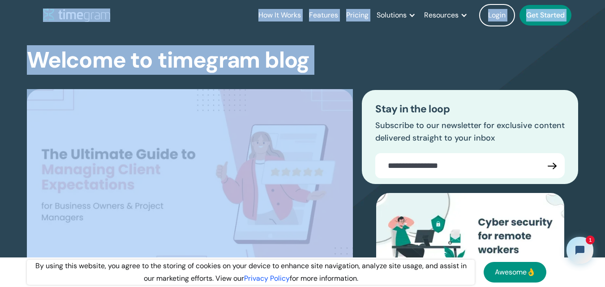
drag, startPoint x: 137, startPoint y: 39, endPoint x: 324, endPoint y: 62, distance: 188.9
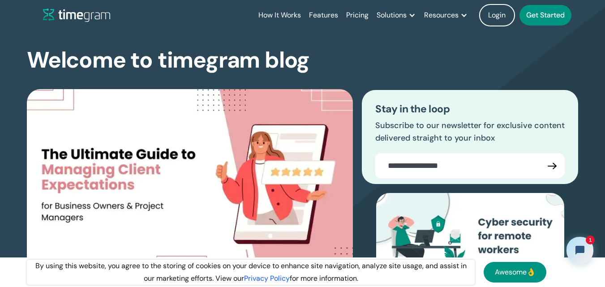
click at [324, 62] on div "Welcome to timegram blog The Ultimate Guide to Managing Client Expectations for…" at bounding box center [302, 202] width 551 height 344
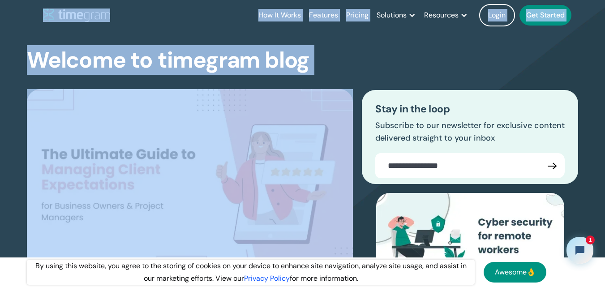
drag, startPoint x: 313, startPoint y: 55, endPoint x: 48, endPoint y: 6, distance: 269.8
click at [35, 7] on header "How It Works Features Pricing Solutions Remote Teams Productivity Management Em…" at bounding box center [302, 15] width 573 height 30
drag, startPoint x: 35, startPoint y: 7, endPoint x: 320, endPoint y: 63, distance: 290.6
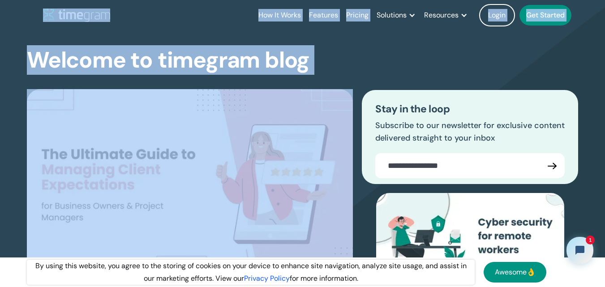
click at [320, 63] on div "Welcome to timegram blog The Ultimate Guide to Managing Client Expectations for…" at bounding box center [302, 202] width 551 height 344
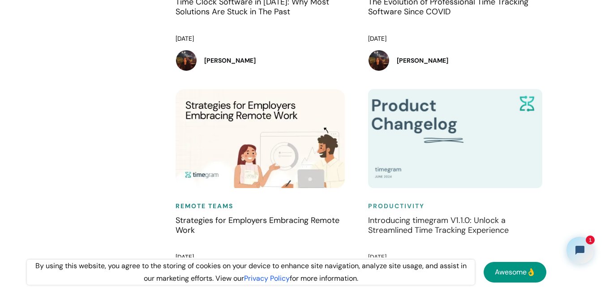
scroll to position [1611, 0]
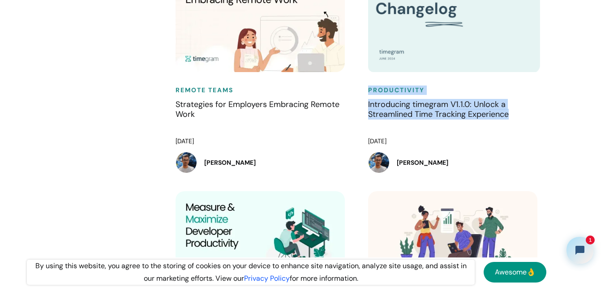
drag, startPoint x: 364, startPoint y: 94, endPoint x: 543, endPoint y: 124, distance: 182.0
click at [543, 124] on div "Productivity Introducing timegram V1.1.0: Unlock a Streamlined Time Tracking Ex…" at bounding box center [455, 82] width 192 height 218
click at [544, 124] on div "Productivity Introducing timegram V1.1.0: Unlock a Streamlined Time Tracking Ex…" at bounding box center [455, 82] width 192 height 218
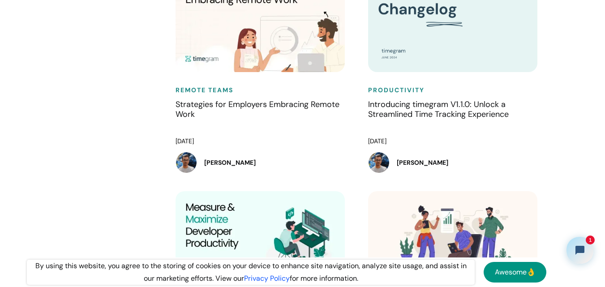
scroll to position [1790, 0]
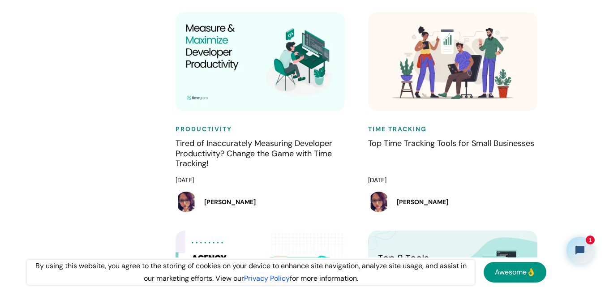
drag, startPoint x: 358, startPoint y: 92, endPoint x: 354, endPoint y: 72, distance: 19.9
click at [354, 73] on div "Productivity Tired of Inaccurately Measuring Developer Productivity? Change the…" at bounding box center [263, 121] width 192 height 218
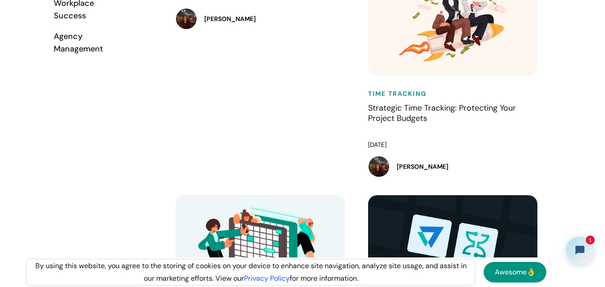
scroll to position [716, 0]
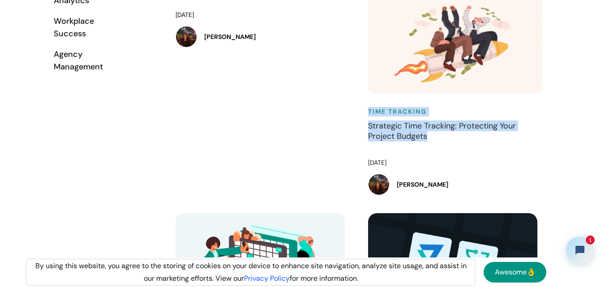
drag, startPoint x: 361, startPoint y: 114, endPoint x: 458, endPoint y: 153, distance: 104.2
click at [458, 153] on div "Time Tracking Strategic Time Tracking: Protecting Your Project Budgets February…" at bounding box center [455, 104] width 192 height 218
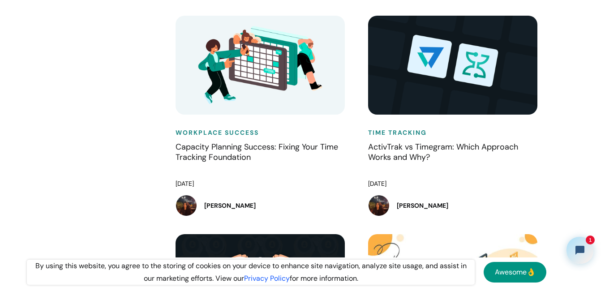
scroll to position [985, 0]
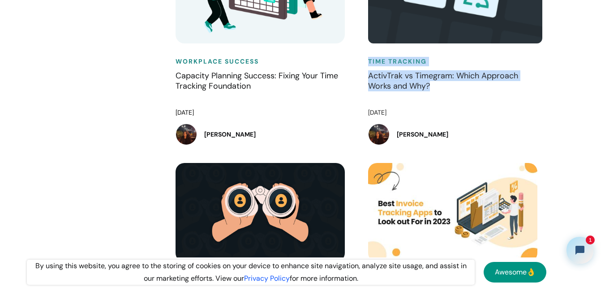
drag, startPoint x: 363, startPoint y: 65, endPoint x: 437, endPoint y: 89, distance: 78.1
click at [437, 89] on div "Time Tracking ActivTrak vs Timegram: Which Approach Works and Why? February 15,…" at bounding box center [455, 53] width 192 height 218
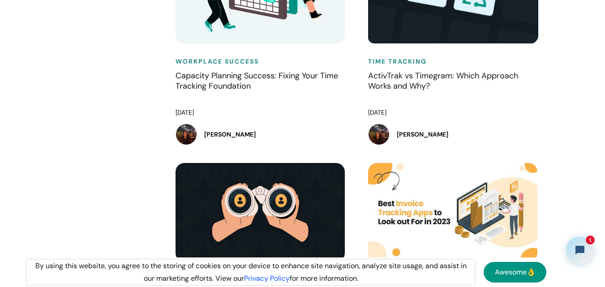
click at [357, 93] on div "Workplace Success Capacity Planning Success: Fixing Your Time Tracking Foundati…" at bounding box center [263, 53] width 192 height 218
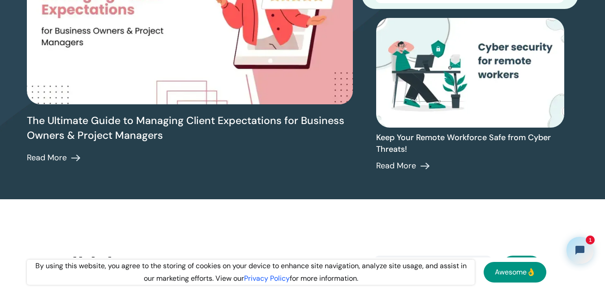
scroll to position [45, 0]
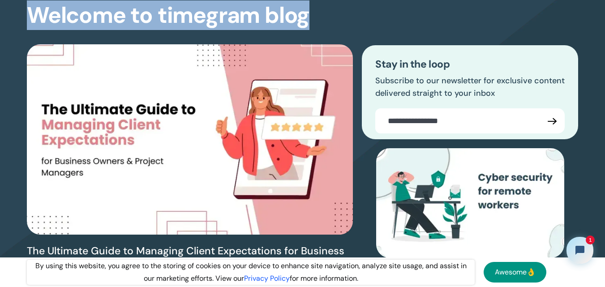
drag, startPoint x: 312, startPoint y: 21, endPoint x: 32, endPoint y: 15, distance: 280.3
click at [33, 15] on div "Welcome to timegram blog The Ultimate Guide to Managing Client Expectations for…" at bounding box center [302, 158] width 551 height 344
click at [31, 15] on h1 "Welcome to timegram blog" at bounding box center [168, 16] width 282 height 24
drag, startPoint x: 31, startPoint y: 15, endPoint x: 290, endPoint y: 17, distance: 258.7
click at [290, 17] on h1 "Welcome to timegram blog" at bounding box center [168, 16] width 282 height 24
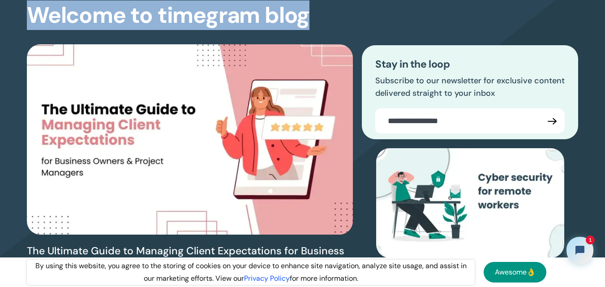
click at [292, 17] on h1 "Welcome to timegram blog" at bounding box center [168, 16] width 282 height 24
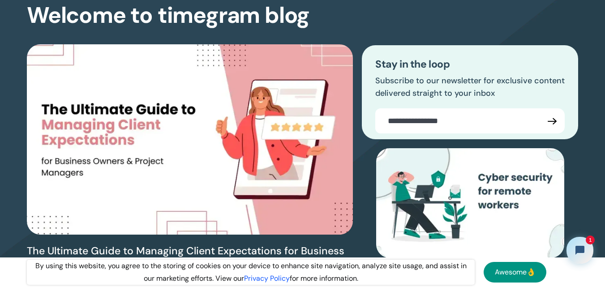
scroll to position [224, 0]
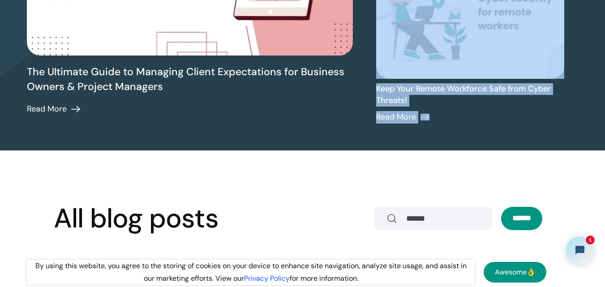
drag, startPoint x: 370, startPoint y: 85, endPoint x: 482, endPoint y: 132, distance: 121.8
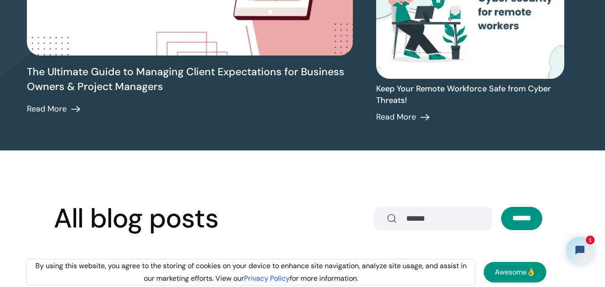
drag, startPoint x: 529, startPoint y: 232, endPoint x: 540, endPoint y: 237, distance: 12.2
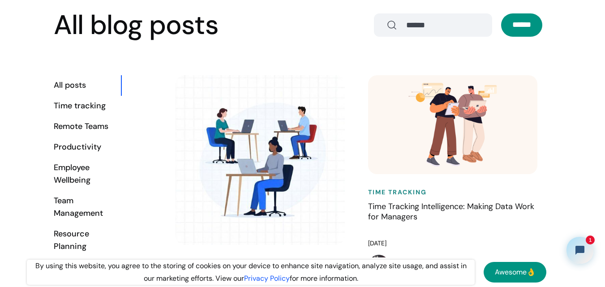
scroll to position [492, 0]
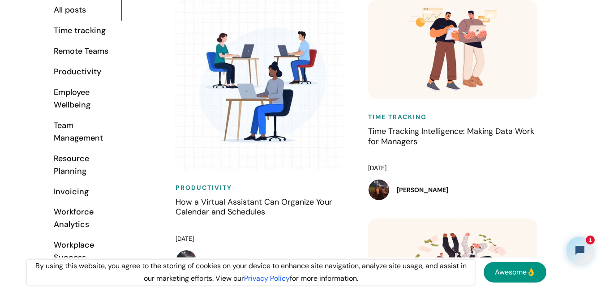
drag, startPoint x: 363, startPoint y: 115, endPoint x: 466, endPoint y: 216, distance: 144.3
click at [466, 216] on div "Time Tracking Time Tracking Intelligence: Making Data Work for Managers Februar…" at bounding box center [455, 109] width 192 height 218
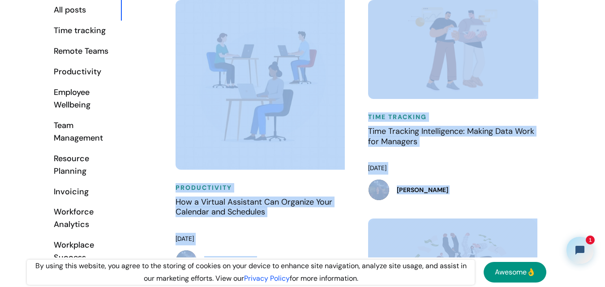
drag, startPoint x: 420, startPoint y: 180, endPoint x: 355, endPoint y: 127, distance: 84.2
click at [355, 127] on div "Productivity How a Virtual Assistant Can Organize Your Calendar and Schedules M…" at bounding box center [263, 144] width 192 height 289
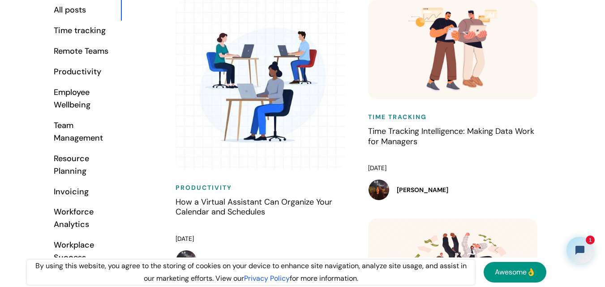
drag, startPoint x: 360, startPoint y: 120, endPoint x: 468, endPoint y: 196, distance: 131.6
click at [468, 196] on div "Time Tracking Time Tracking Intelligence: Making Data Work for Managers Februar…" at bounding box center [455, 109] width 192 height 218
click at [469, 205] on div "Time Tracking Time Tracking Intelligence: Making Data Work for Managers Februar…" at bounding box center [455, 109] width 192 height 218
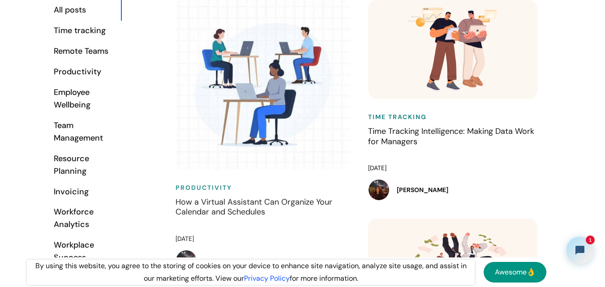
drag, startPoint x: 440, startPoint y: 190, endPoint x: 364, endPoint y: 120, distance: 102.6
click at [364, 120] on div "Time Tracking Time Tracking Intelligence: Making Data Work for Managers Februar…" at bounding box center [455, 109] width 192 height 218
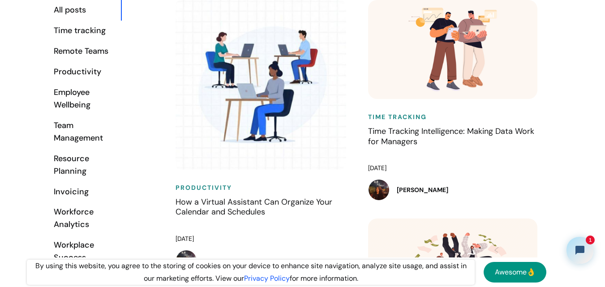
click at [364, 120] on div "Time Tracking Time Tracking Intelligence: Making Data Work for Managers Februar…" at bounding box center [455, 109] width 192 height 218
